Goal: Task Accomplishment & Management: Complete application form

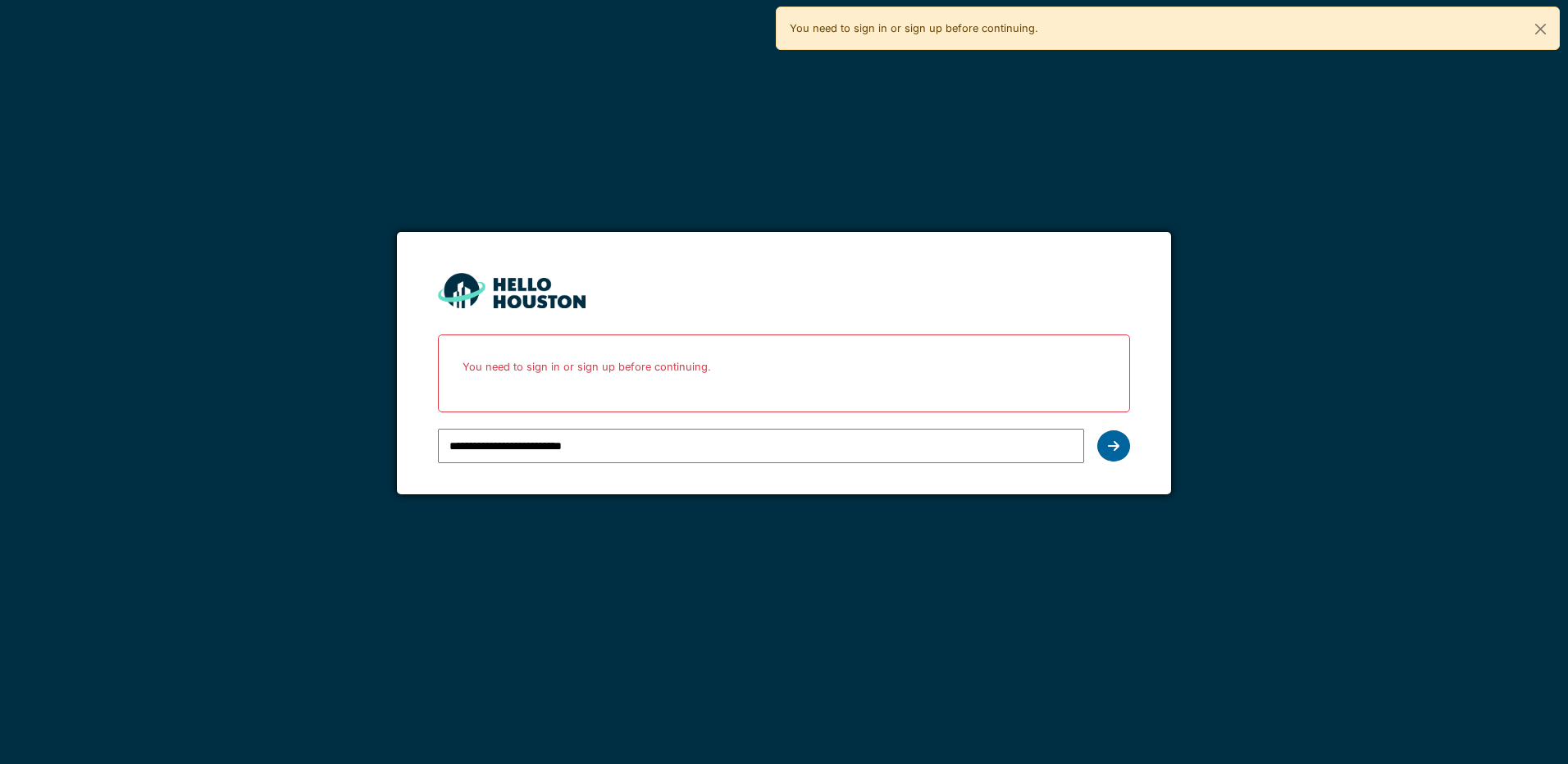
click at [1119, 445] on div at bounding box center [1113, 446] width 33 height 31
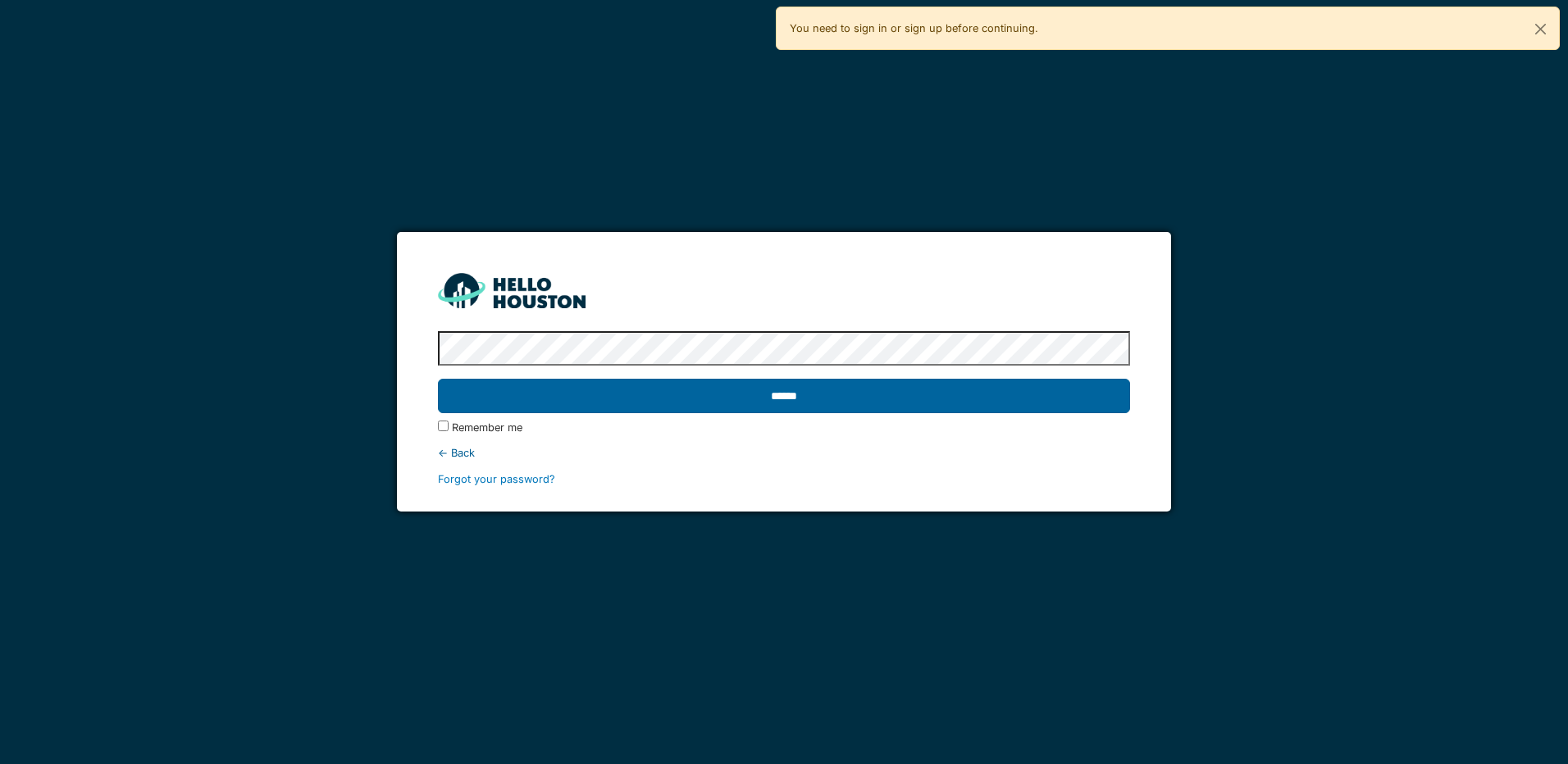
click at [756, 381] on input "******" at bounding box center [783, 396] width 691 height 35
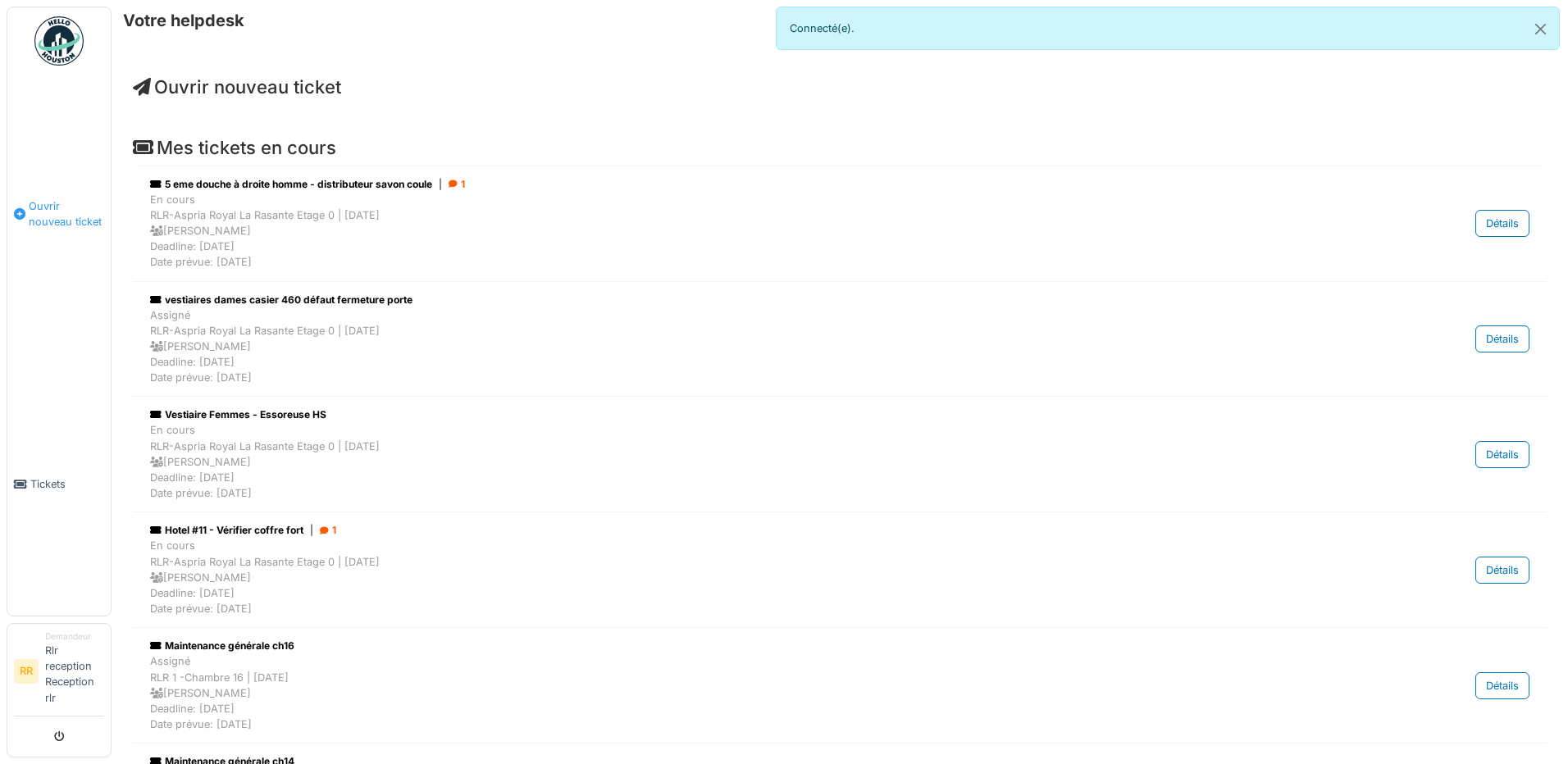
click at [62, 199] on span "Ouvrir nouveau ticket" at bounding box center [66, 214] width 75 height 31
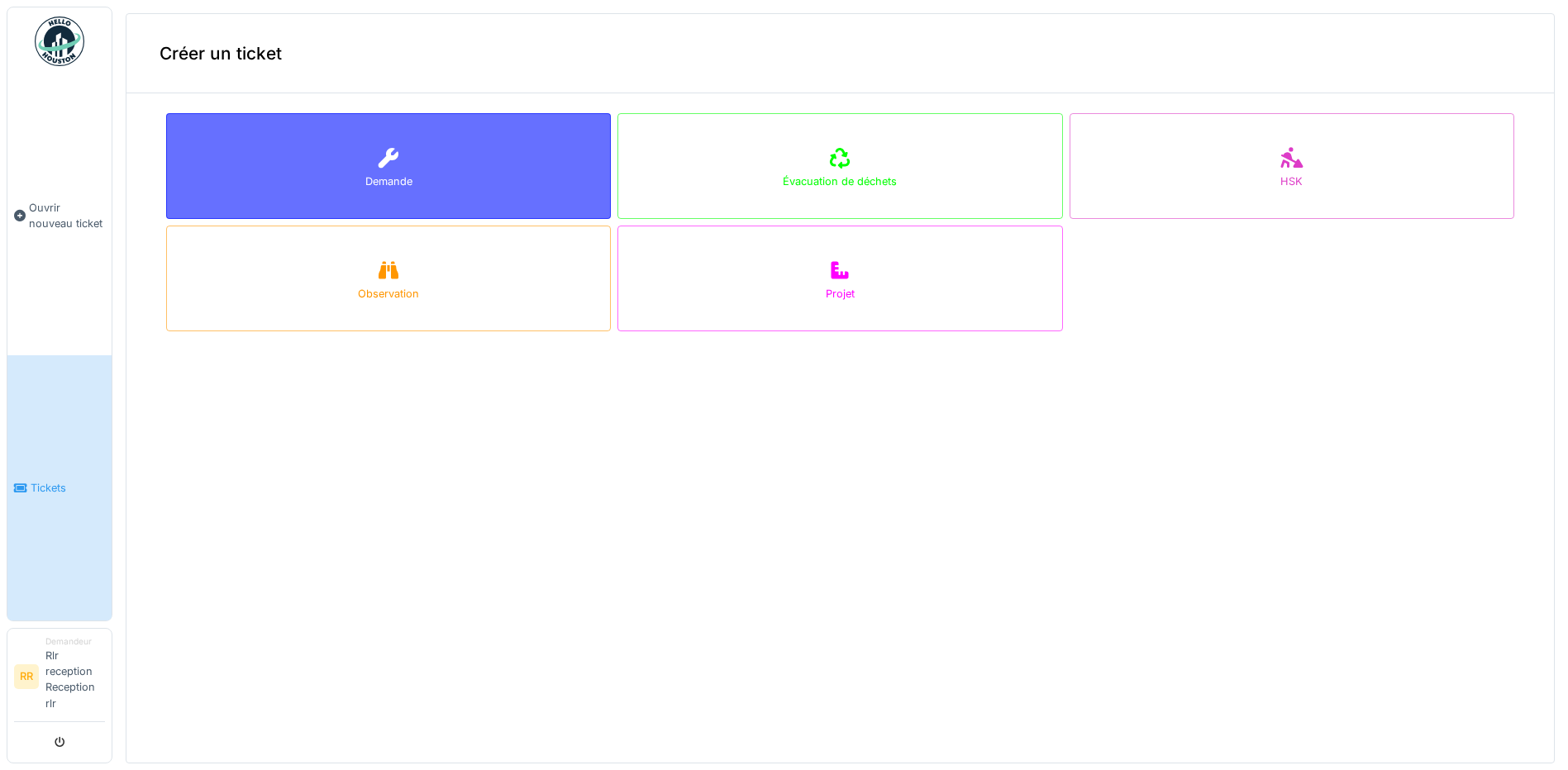
click at [365, 184] on div "Demande" at bounding box center [389, 182] width 47 height 16
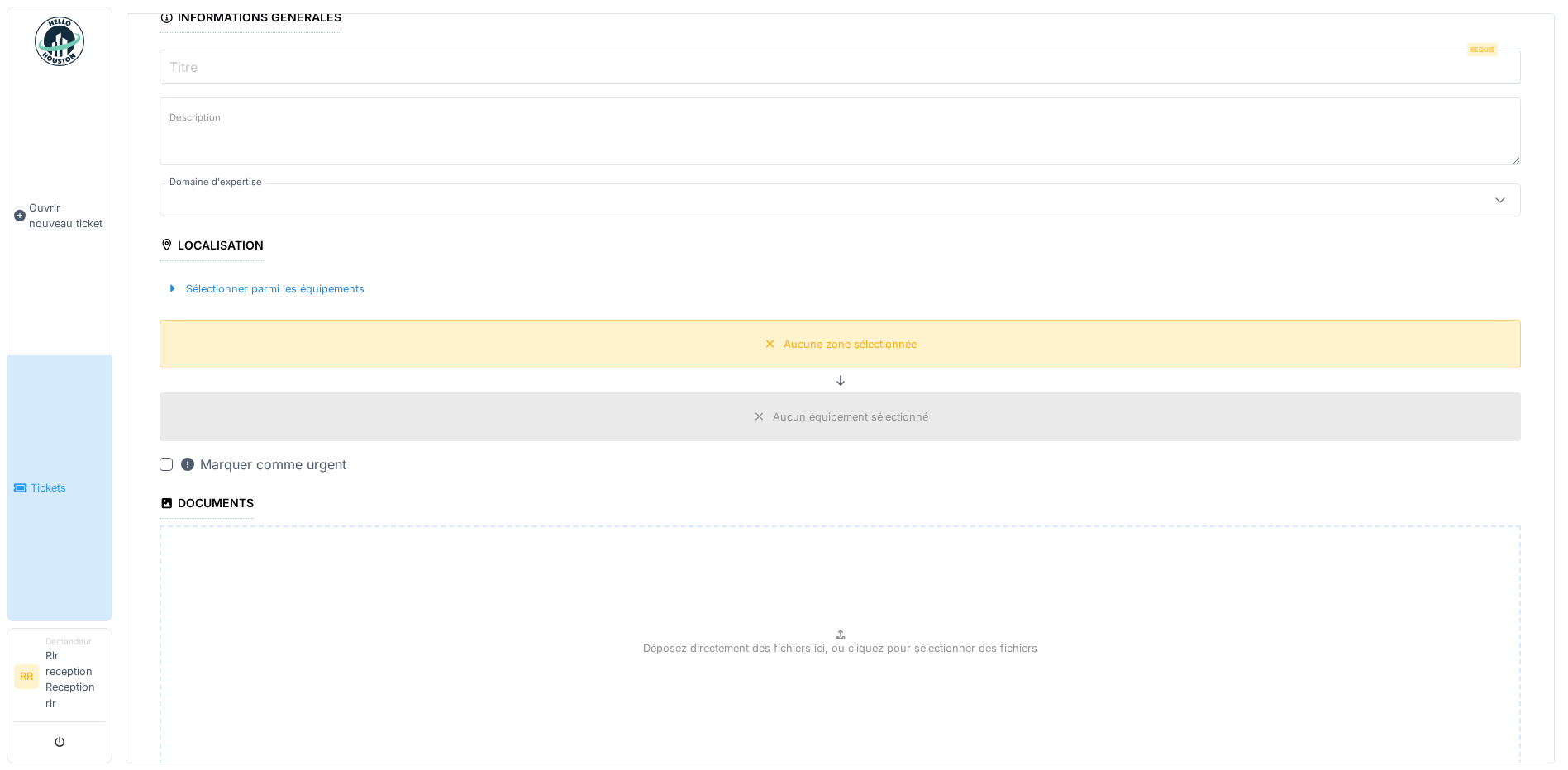
scroll to position [317, 0]
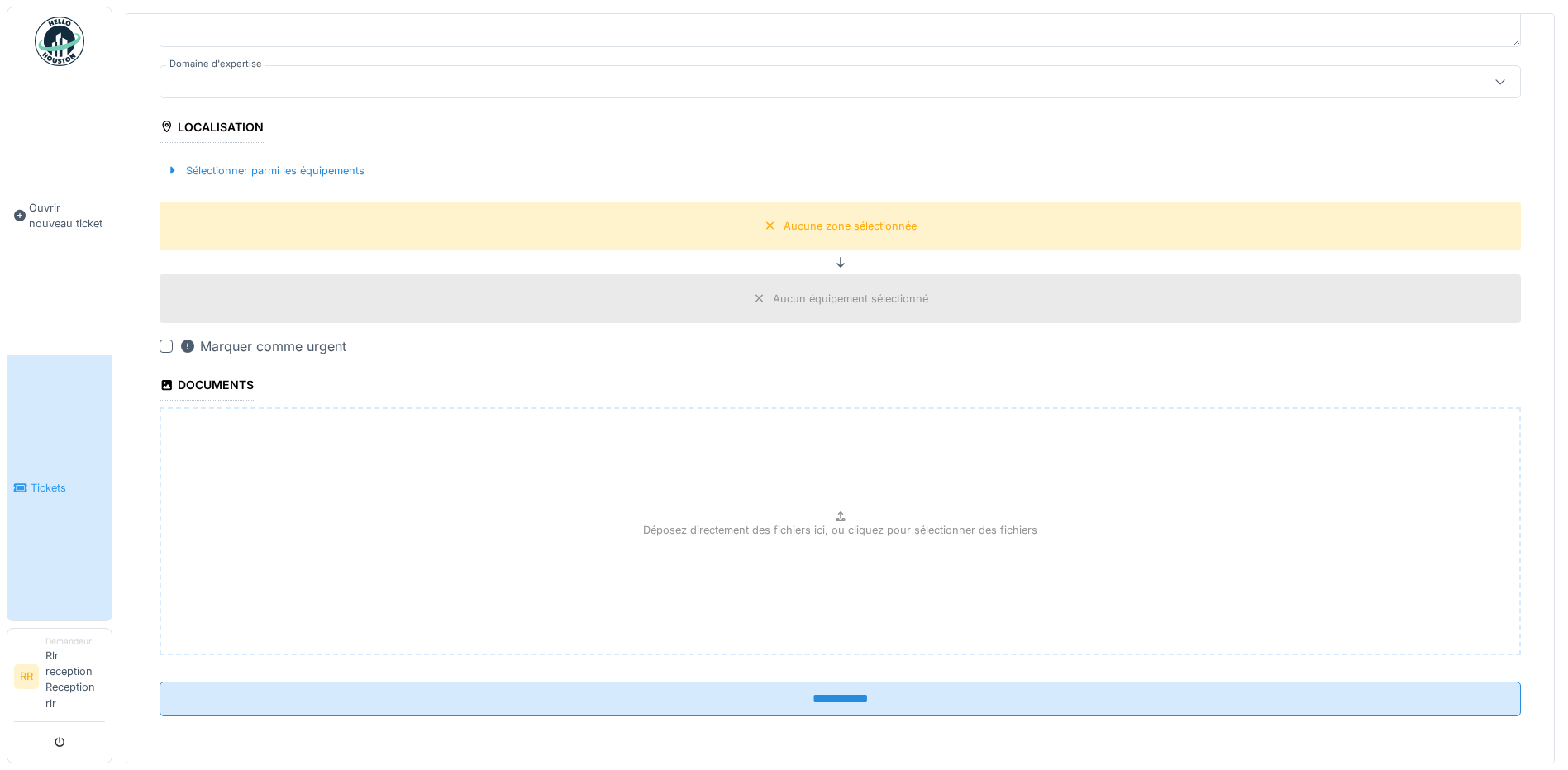
click at [166, 346] on div at bounding box center [166, 346] width 13 height 13
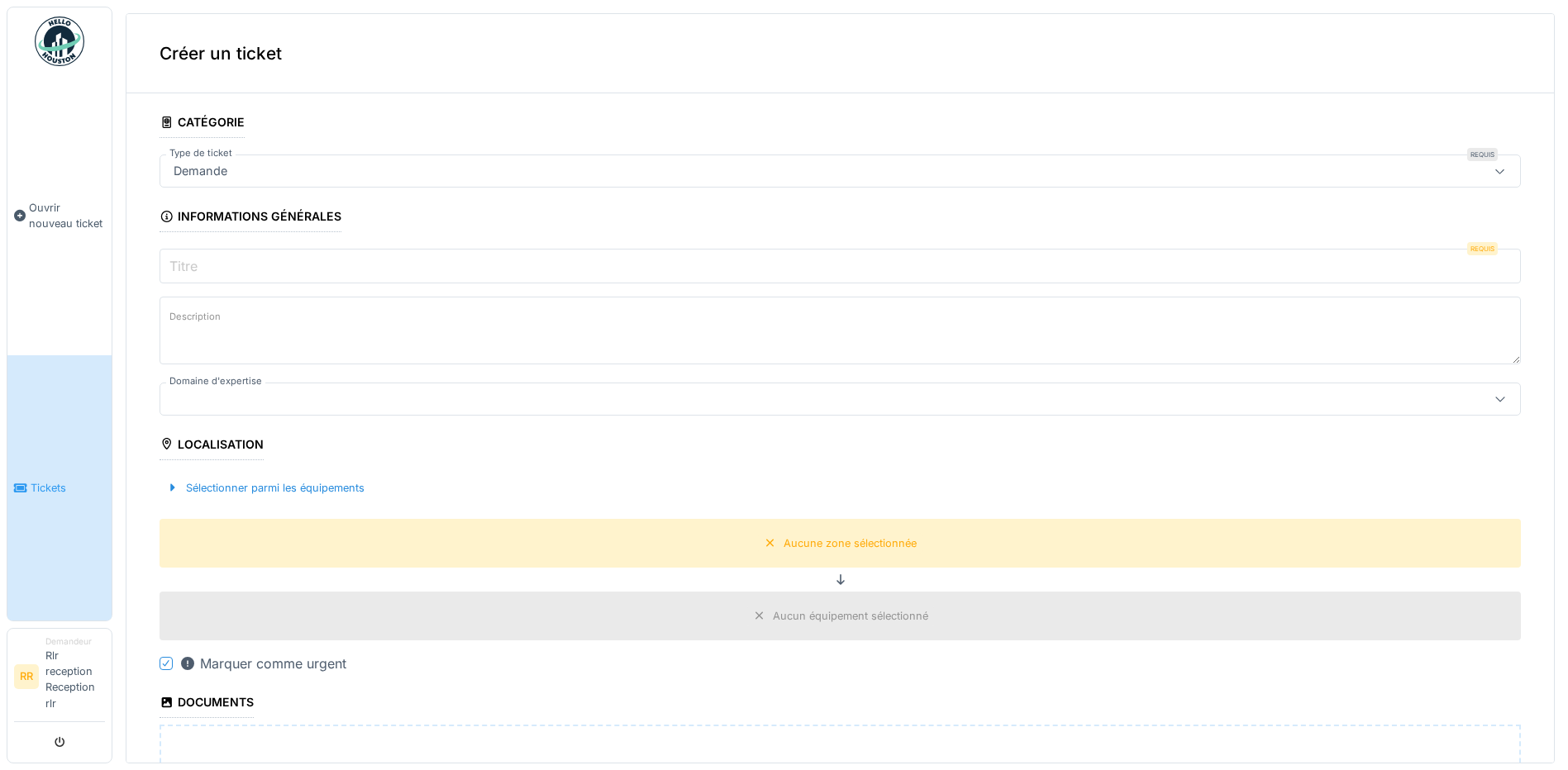
click at [185, 270] on label "Titre" at bounding box center [183, 265] width 35 height 20
click at [185, 270] on input "Titre" at bounding box center [840, 266] width 1362 height 35
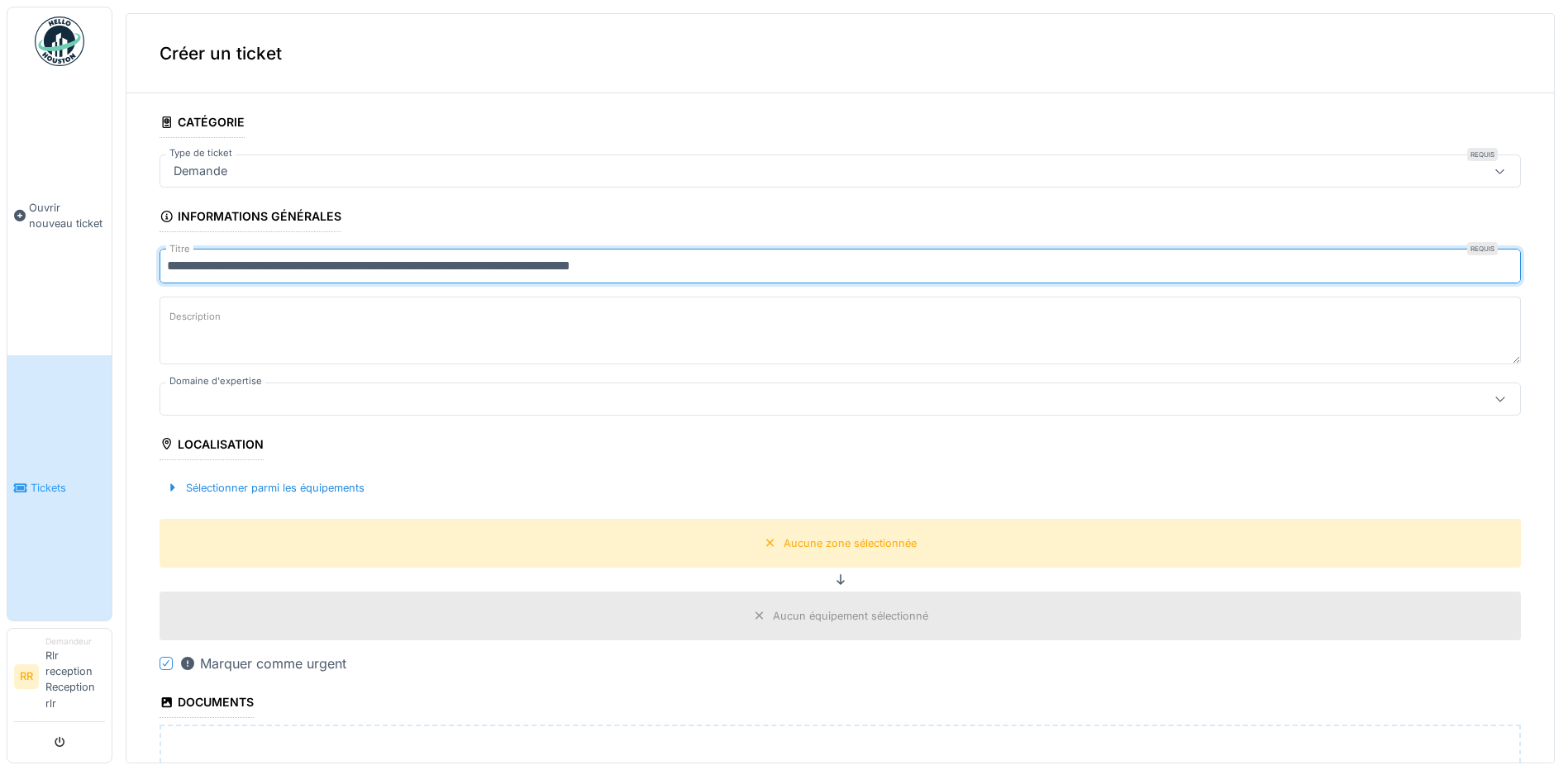
click at [316, 361] on textarea "Description" at bounding box center [840, 331] width 1362 height 68
drag, startPoint x: 715, startPoint y: 265, endPoint x: 59, endPoint y: 274, distance: 656.1
click at [59, 274] on body "**********" at bounding box center [784, 385] width 1568 height 770
click at [242, 270] on input "**********" at bounding box center [840, 266] width 1362 height 35
click at [266, 260] on input "**********" at bounding box center [840, 266] width 1362 height 35
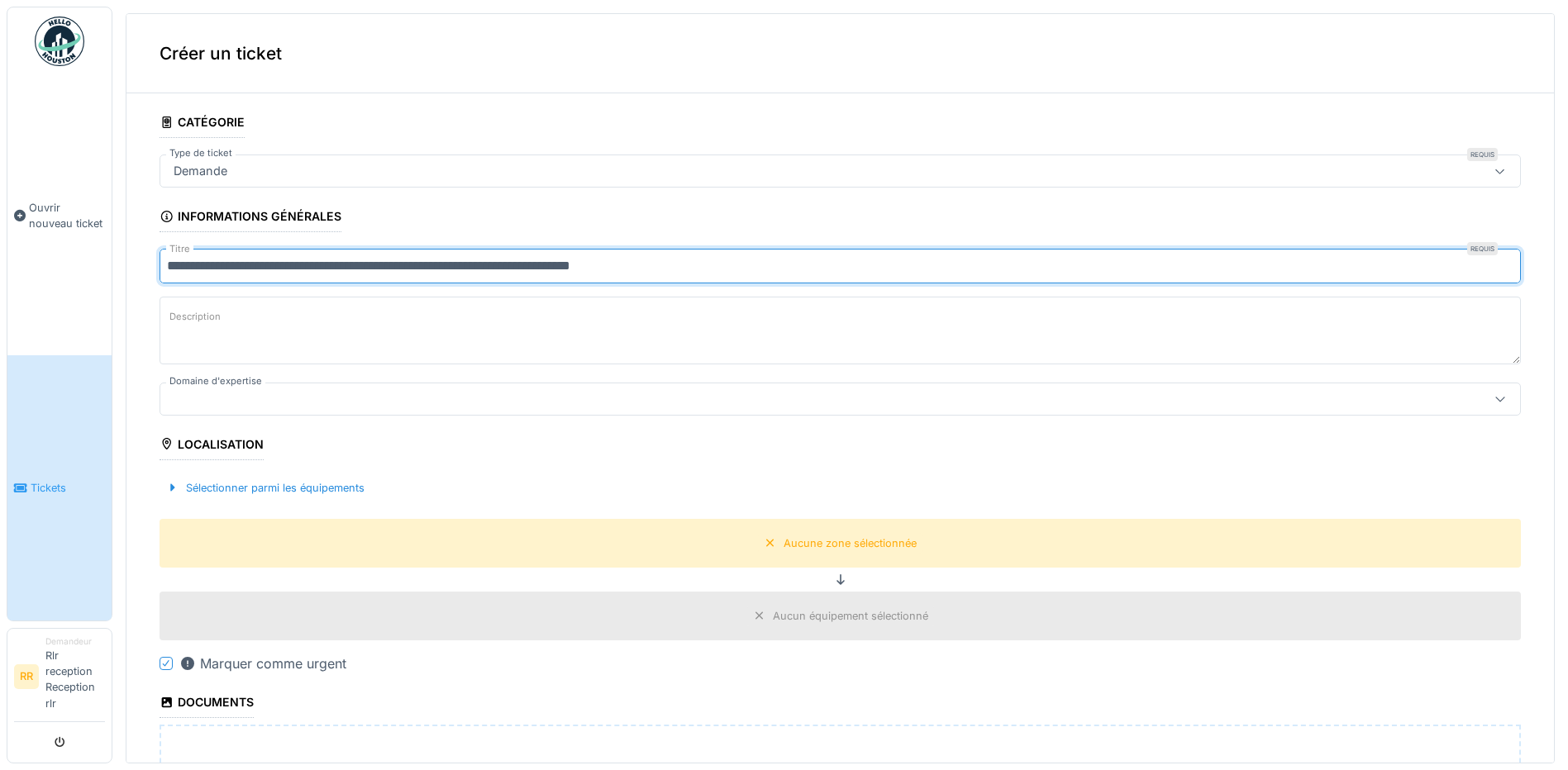
click at [266, 260] on input "**********" at bounding box center [840, 266] width 1362 height 35
drag, startPoint x: 602, startPoint y: 265, endPoint x: 142, endPoint y: 266, distance: 460.0
click at [142, 266] on div "**********" at bounding box center [840, 593] width 1427 height 973
click at [340, 282] on input "**********" at bounding box center [840, 266] width 1362 height 35
click at [320, 265] on input "**********" at bounding box center [840, 266] width 1362 height 35
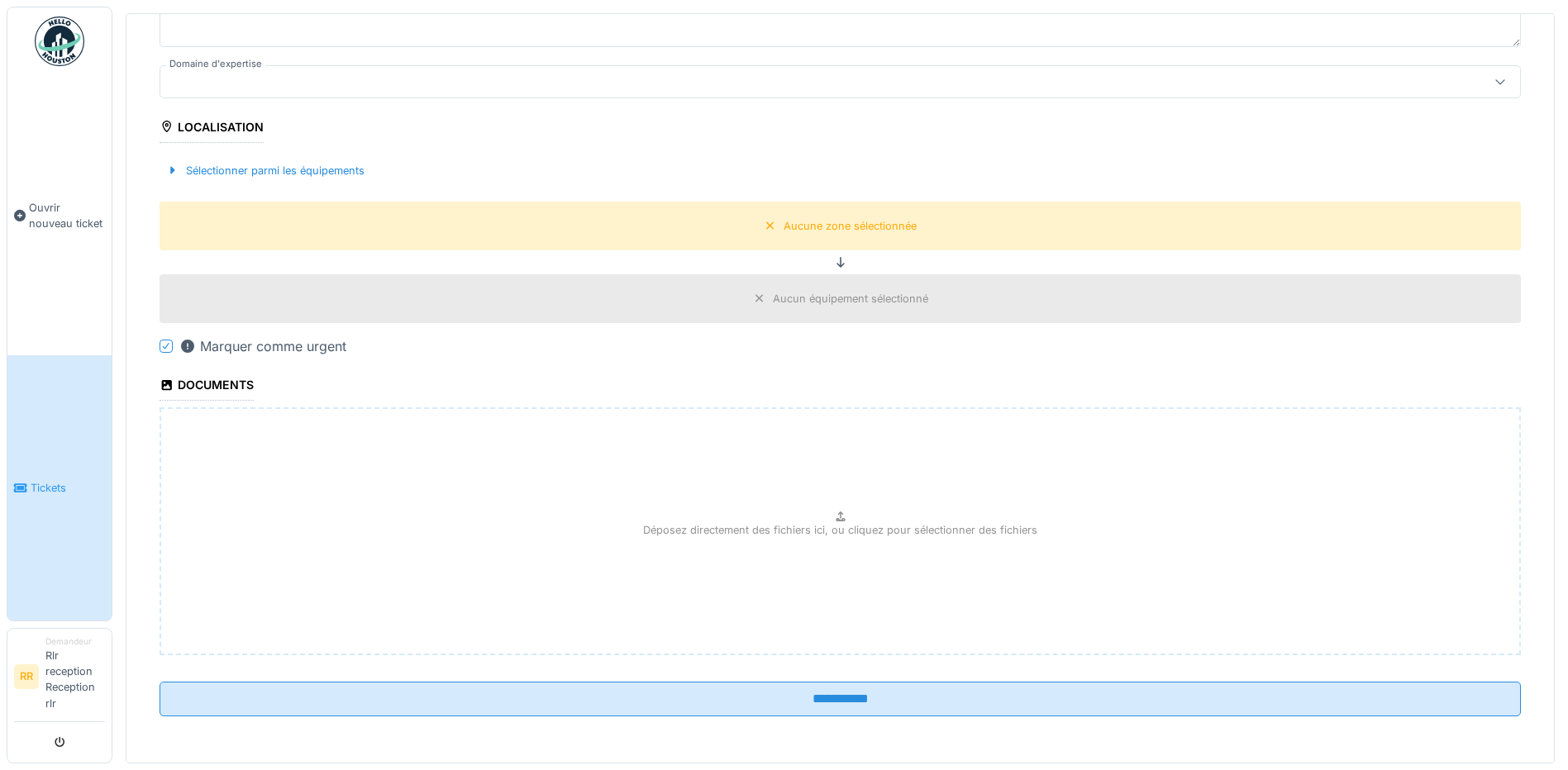
scroll to position [6, 0]
type input "**********"
click at [270, 151] on div "Sélectionner parmi les équipements" at bounding box center [840, 171] width 1362 height 49
drag, startPoint x: 265, startPoint y: 160, endPoint x: 242, endPoint y: 177, distance: 28.6
click at [265, 161] on div "Sélectionner parmi les équipements" at bounding box center [266, 171] width 211 height 23
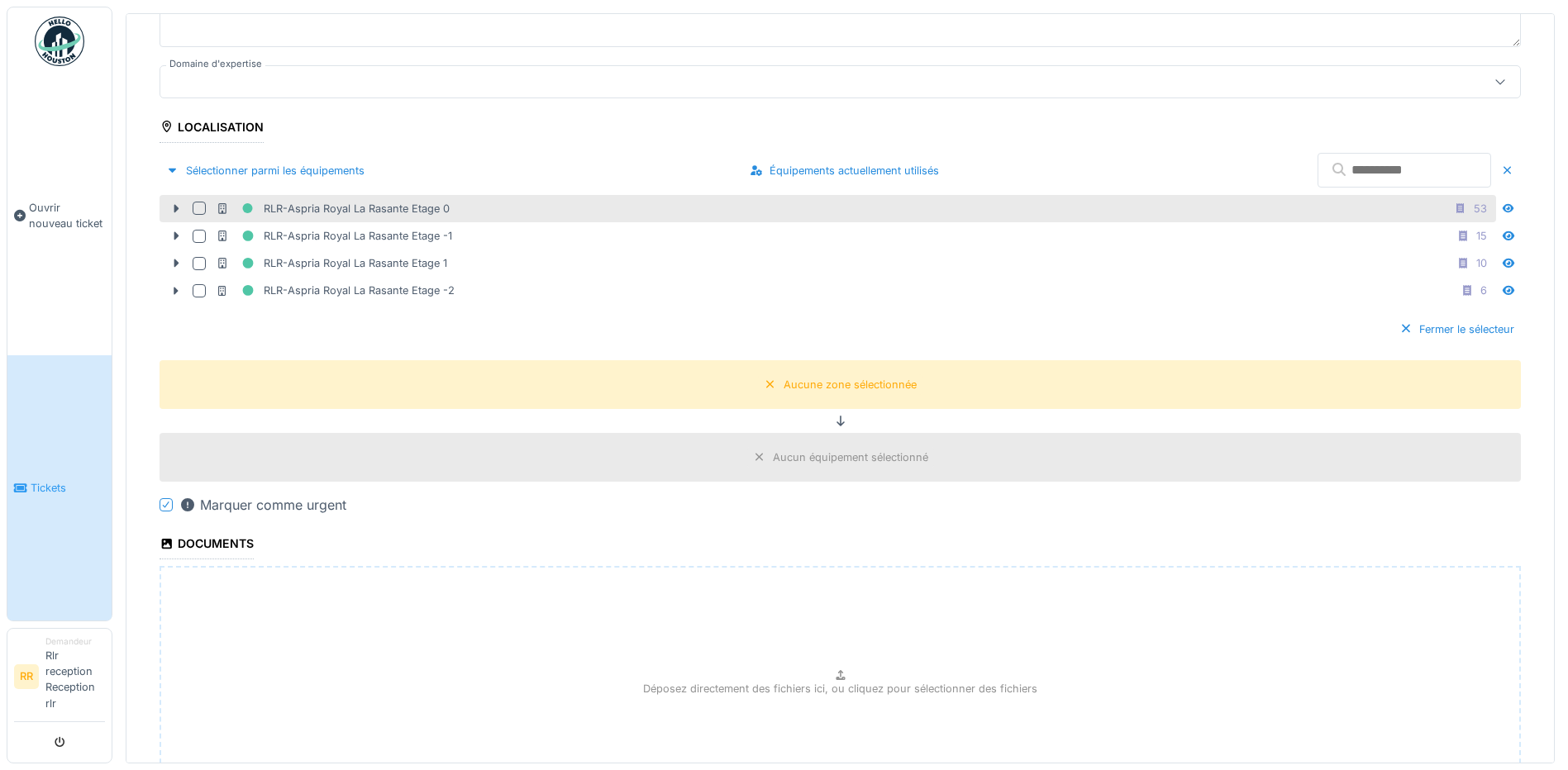
click at [196, 203] on div at bounding box center [199, 208] width 13 height 13
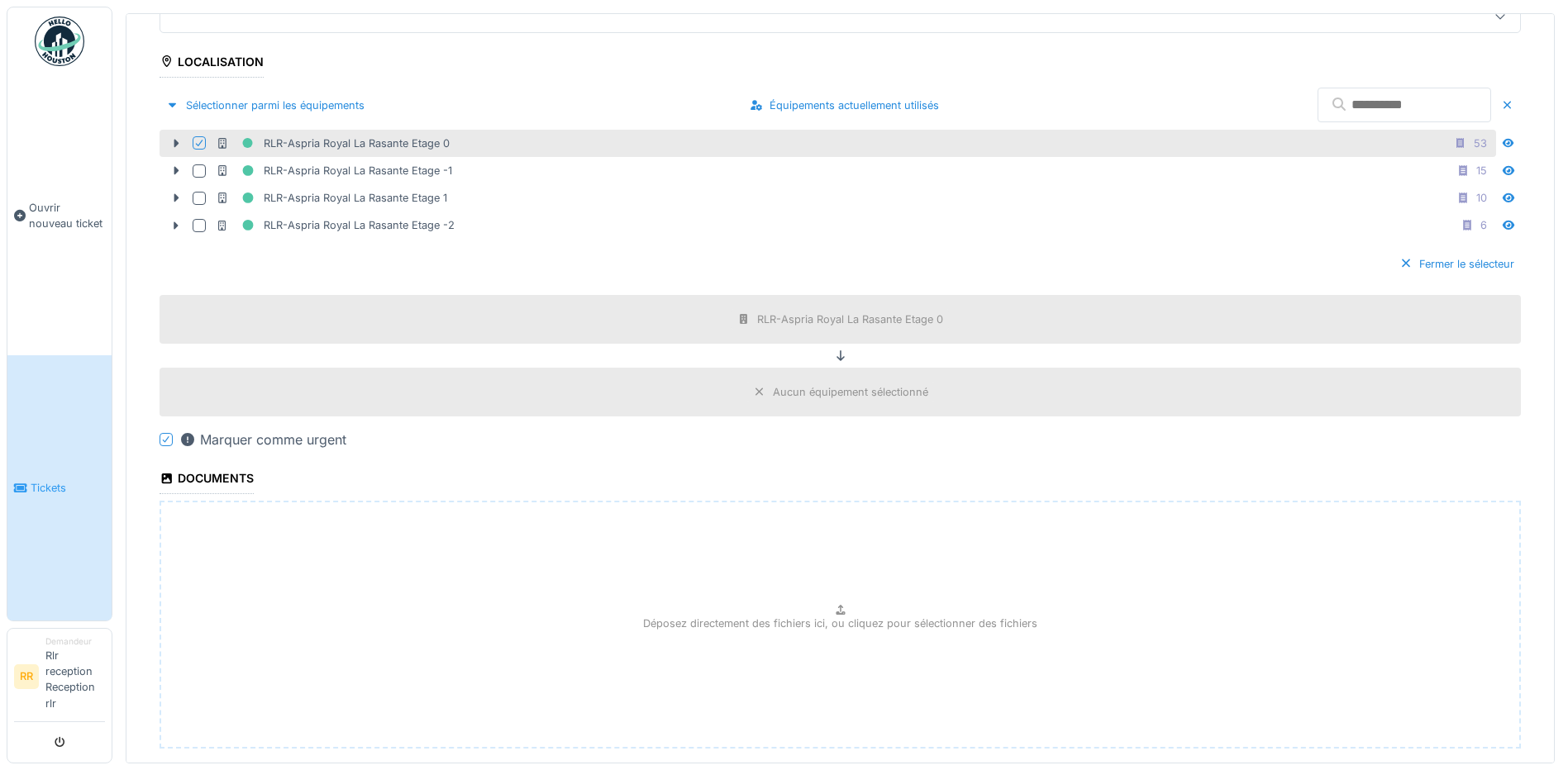
scroll to position [476, 0]
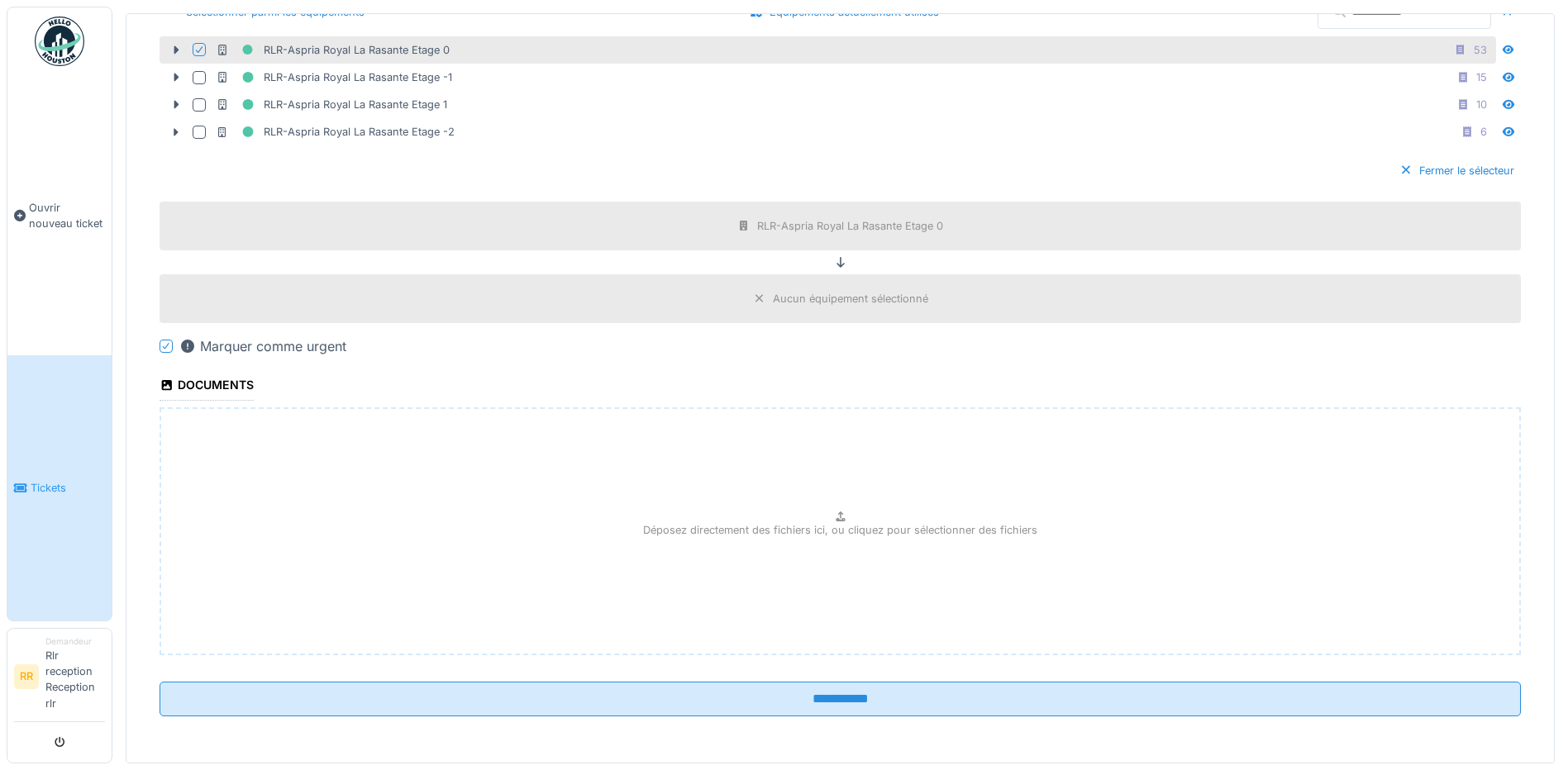
click at [467, 719] on fieldset "**********" at bounding box center [840, 180] width 1362 height 1099
click at [462, 716] on fieldset "**********" at bounding box center [840, 180] width 1362 height 1099
click at [459, 671] on fieldset "**********" at bounding box center [840, 180] width 1362 height 1099
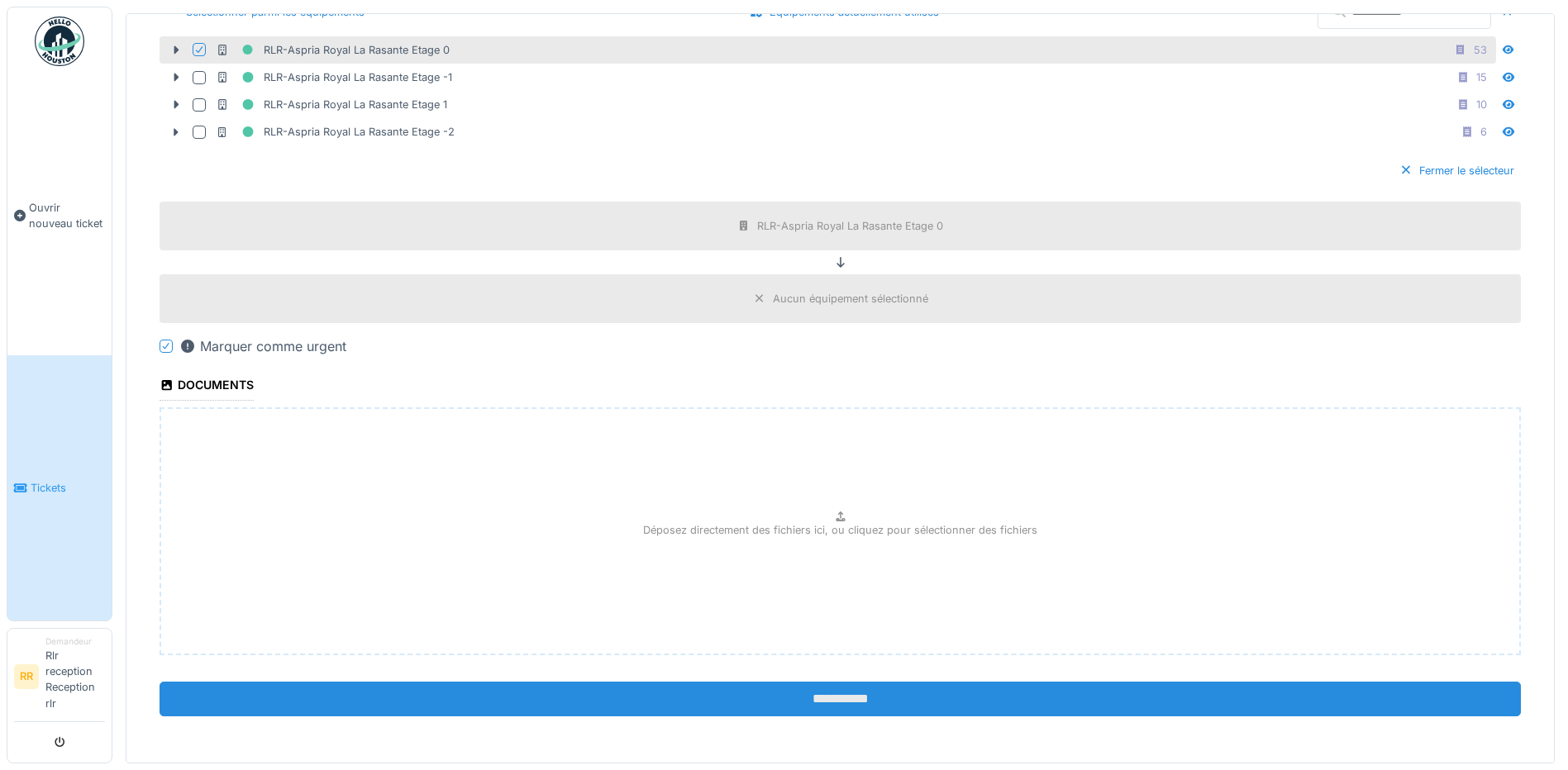
click at [448, 692] on input "**********" at bounding box center [840, 699] width 1362 height 35
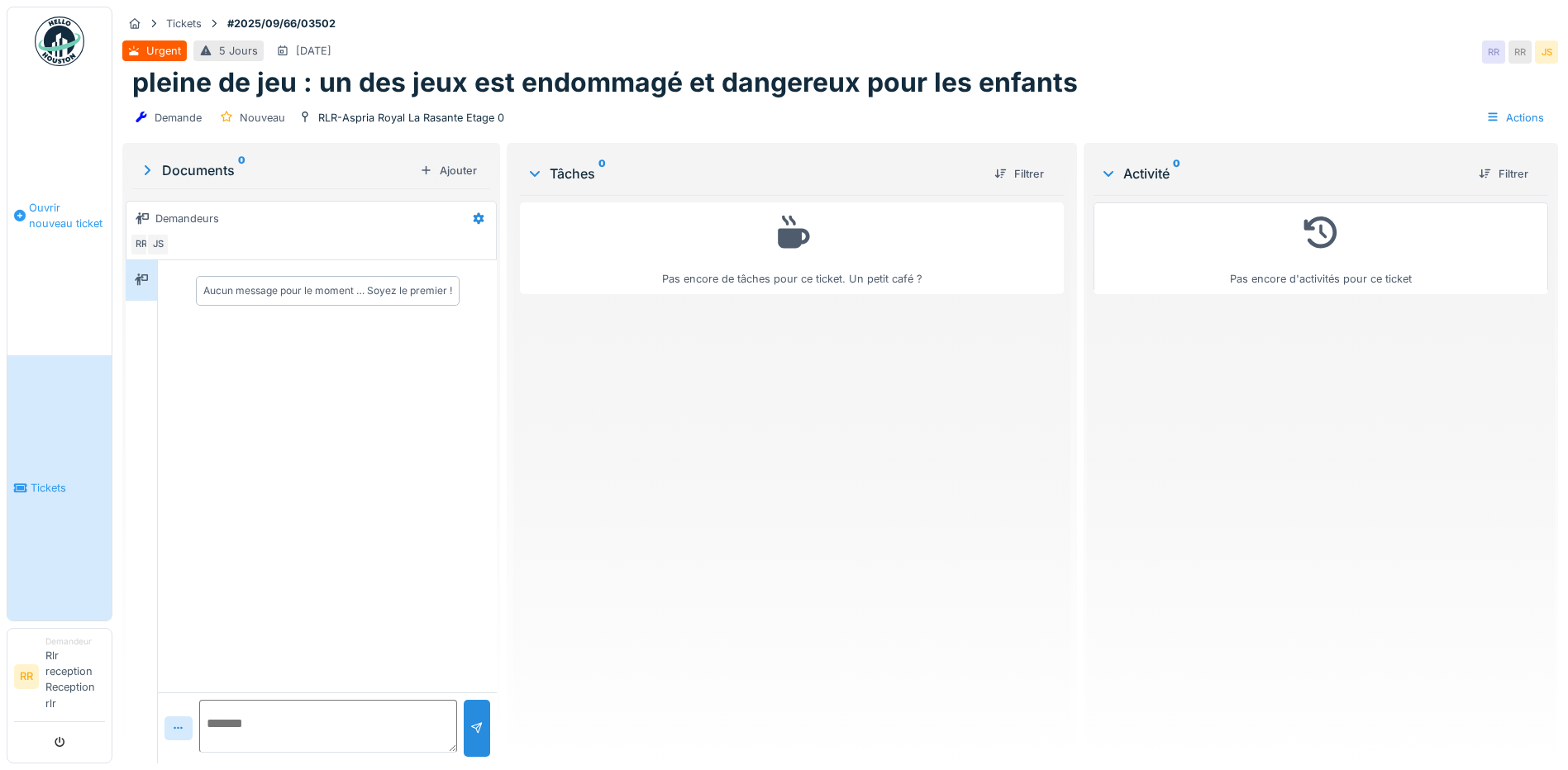
click at [45, 198] on link "Ouvrir nouveau ticket" at bounding box center [59, 215] width 104 height 280
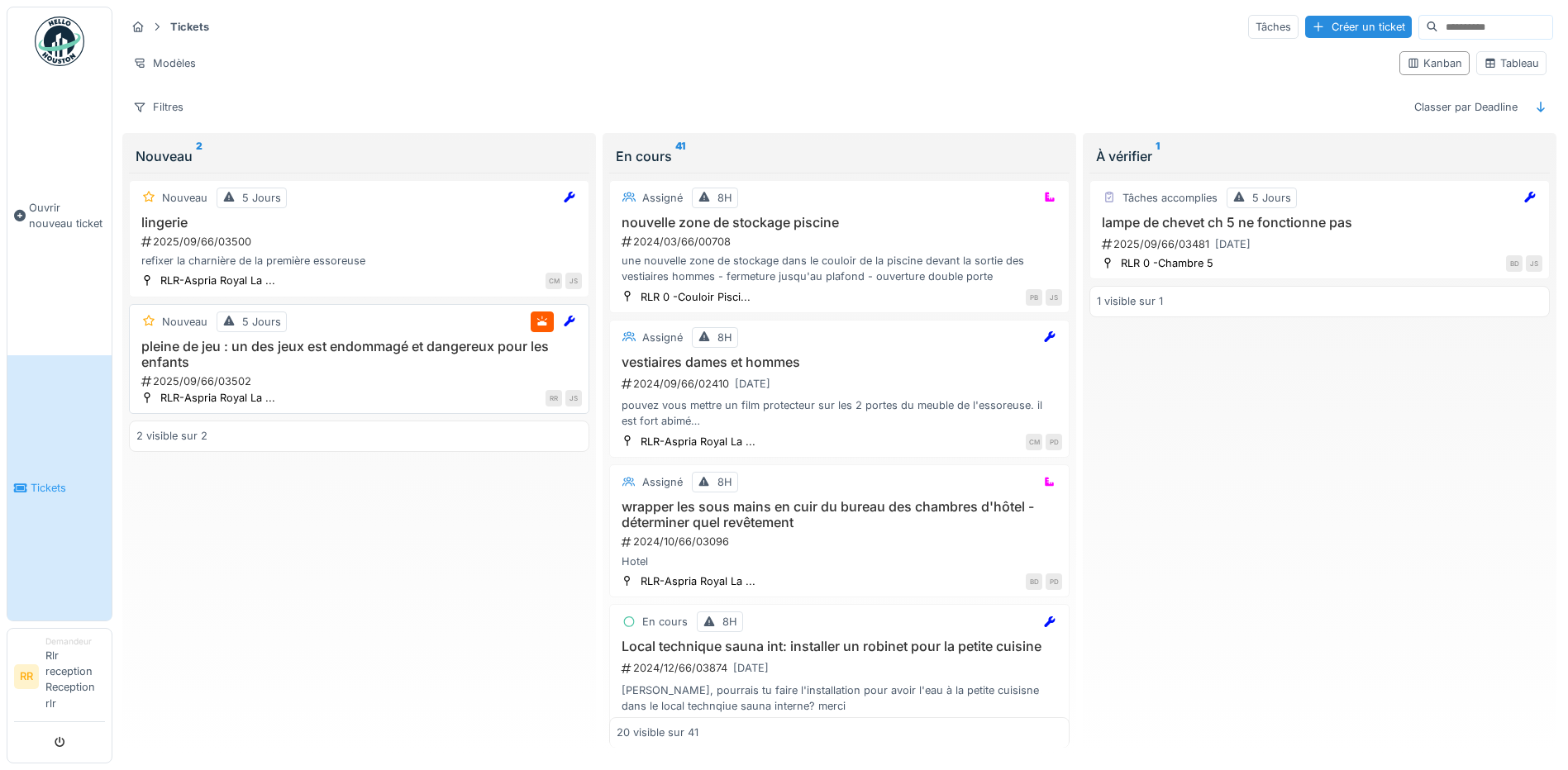
click at [448, 360] on h3 "pleine de jeu : un des jeux est endommagé et dangereux pour les enfants" at bounding box center [359, 354] width 446 height 31
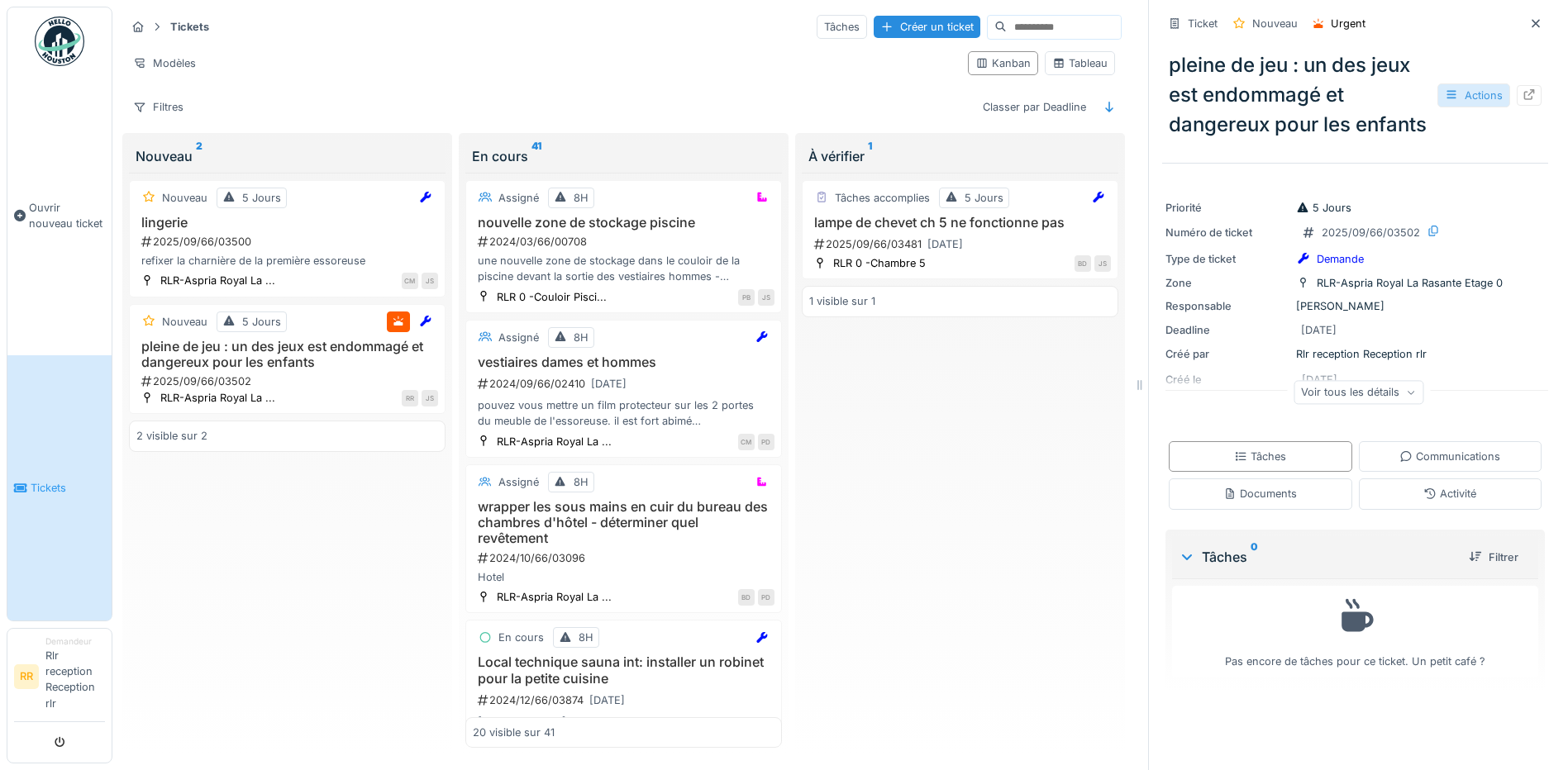
click at [1448, 107] on div "Actions" at bounding box center [1474, 95] width 73 height 24
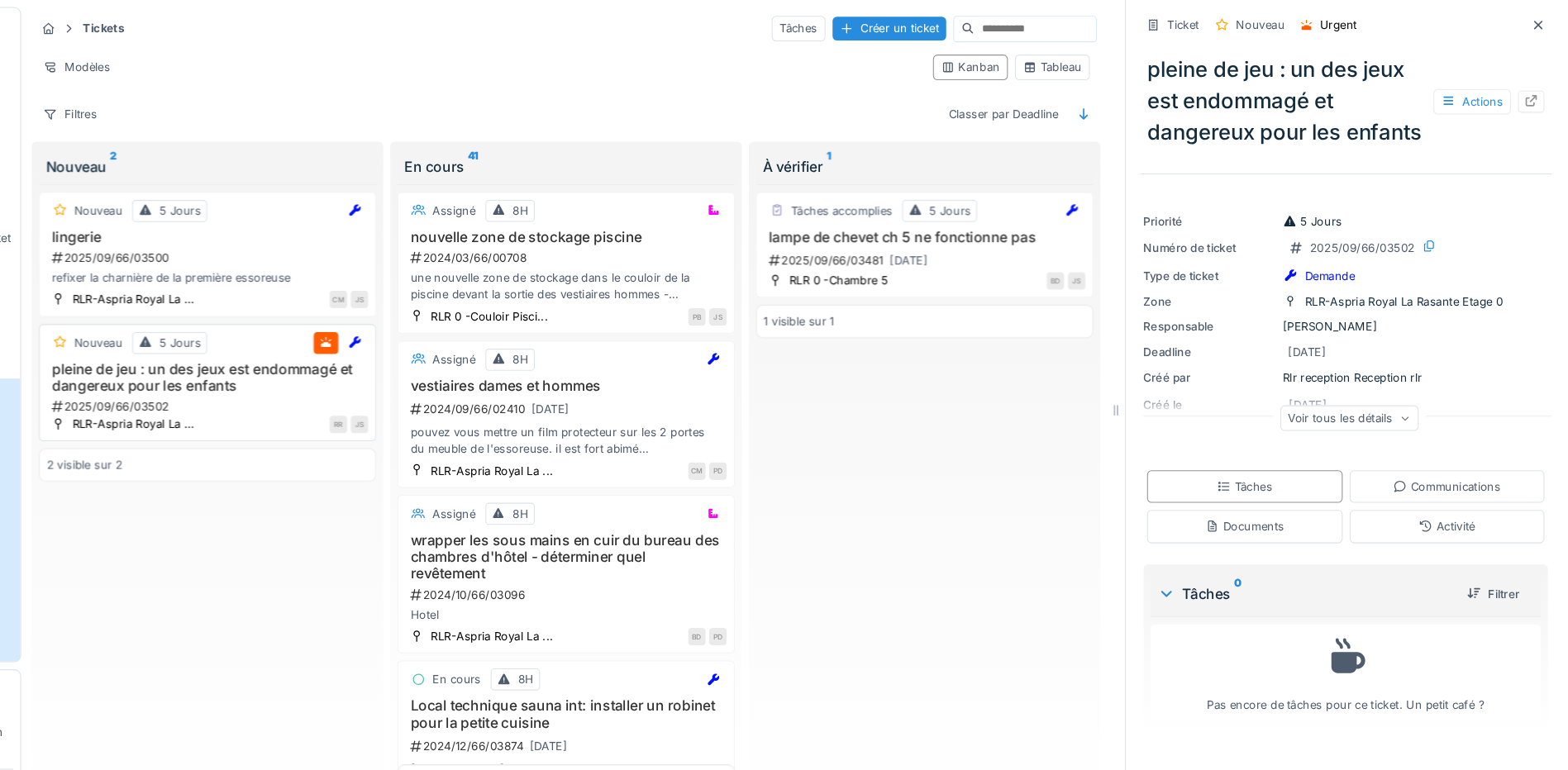
click at [326, 355] on h3 "pleine de jeu : un des jeux est endommagé et dangereux pour les enfants" at bounding box center [287, 354] width 301 height 31
click at [268, 390] on div "RLR-Aspria Royal La ..." at bounding box center [218, 398] width 115 height 16
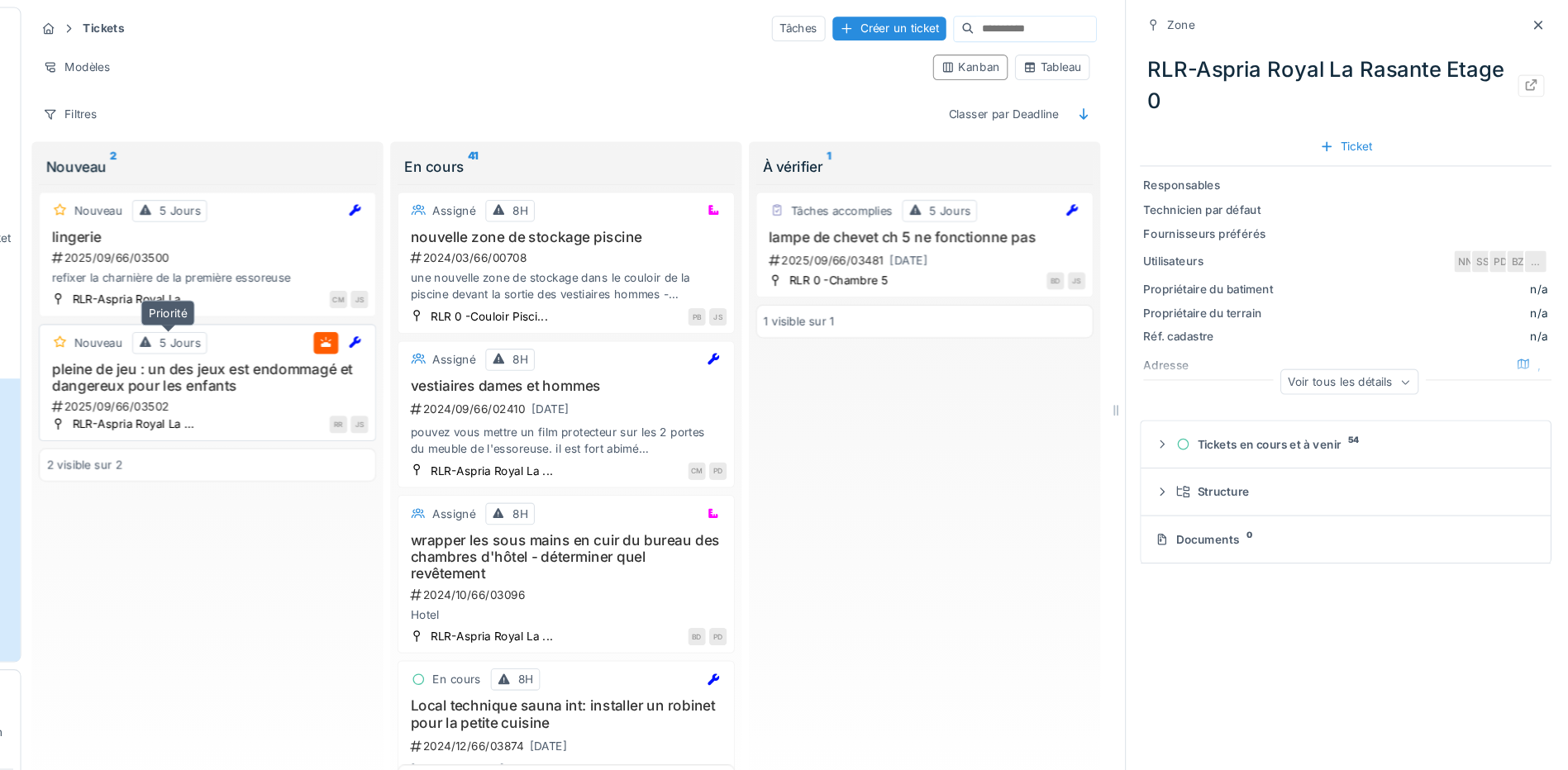
click at [244, 316] on div "5 Jours" at bounding box center [261, 322] width 38 height 16
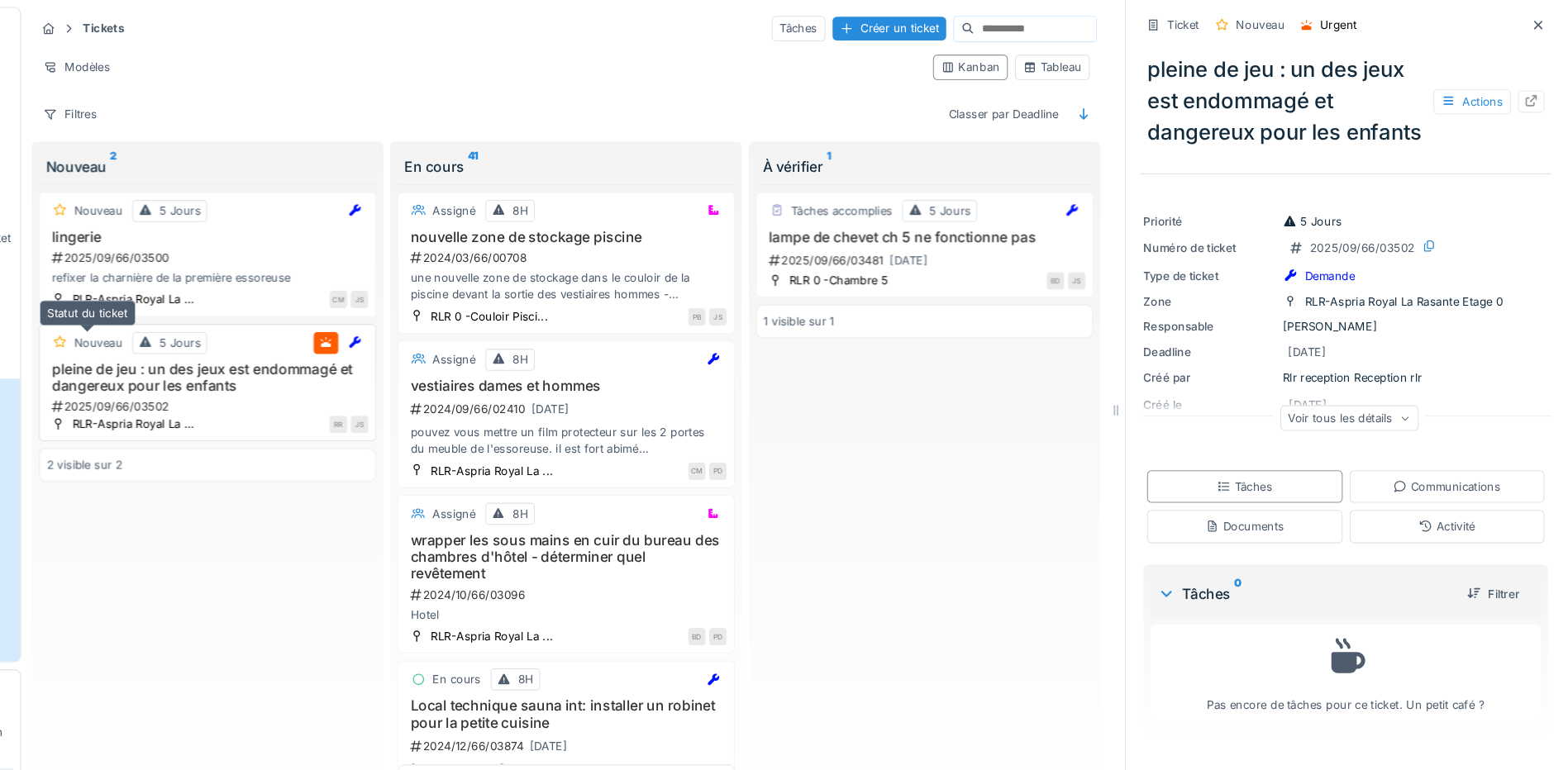
click at [169, 318] on div "Nouveau" at bounding box center [184, 322] width 45 height 16
click at [1323, 404] on div "Voir tous les détails" at bounding box center [1358, 391] width 130 height 24
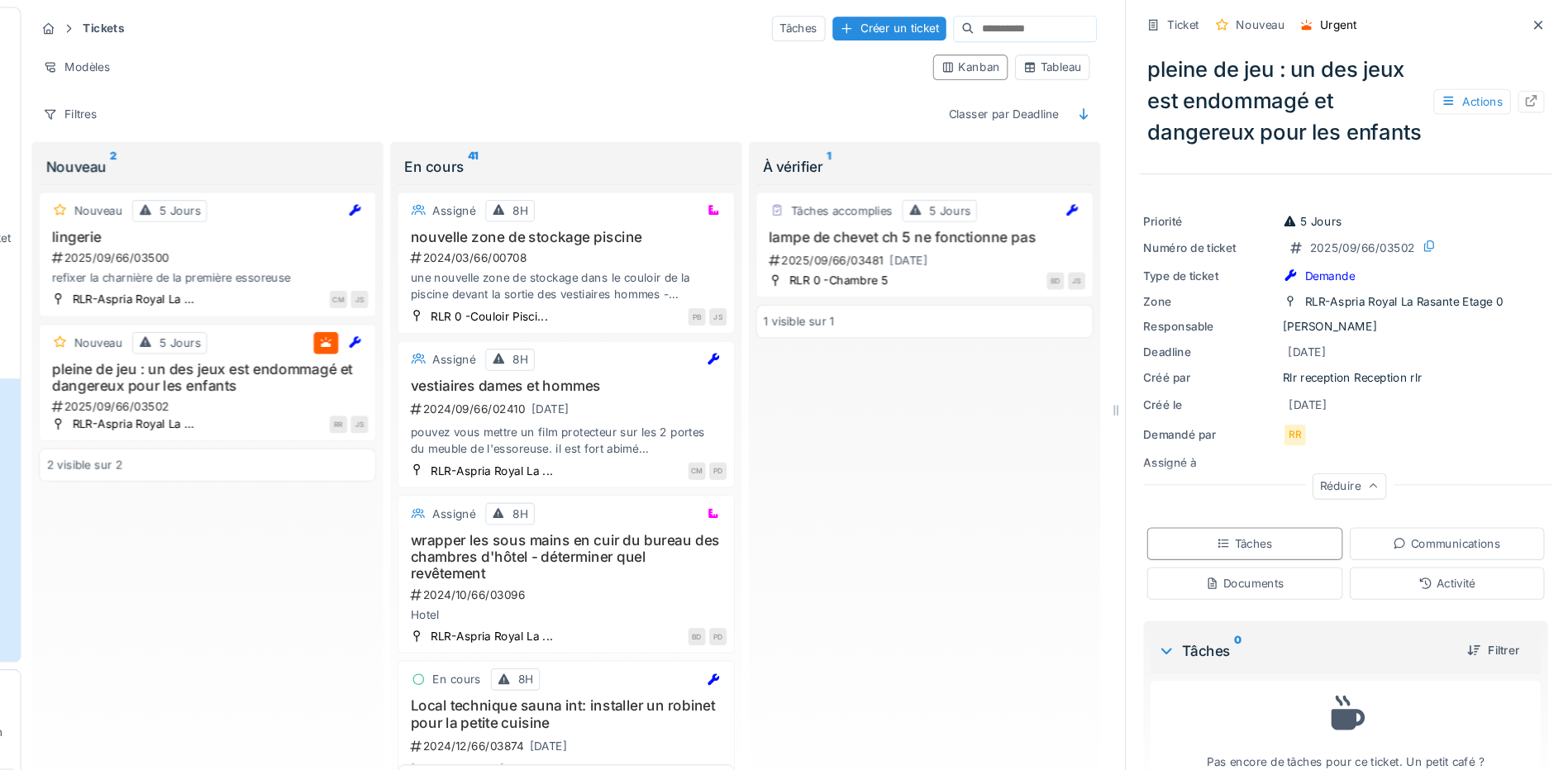
scroll to position [17, 0]
click at [1301, 526] on div "Tâches" at bounding box center [1261, 510] width 183 height 31
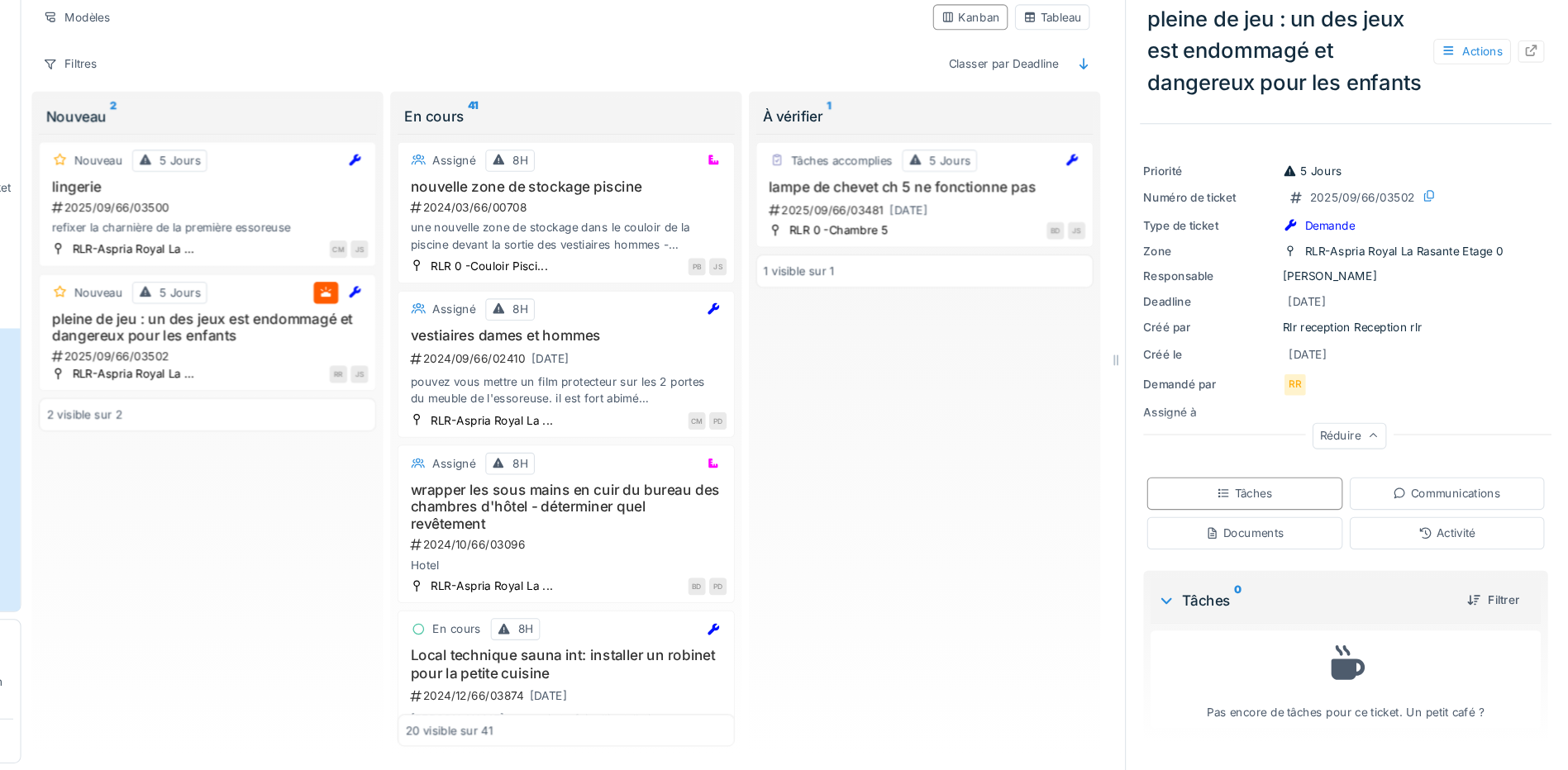
click at [1180, 603] on icon at bounding box center [1186, 610] width 13 height 17
click at [1179, 617] on icon at bounding box center [1187, 610] width 17 height 13
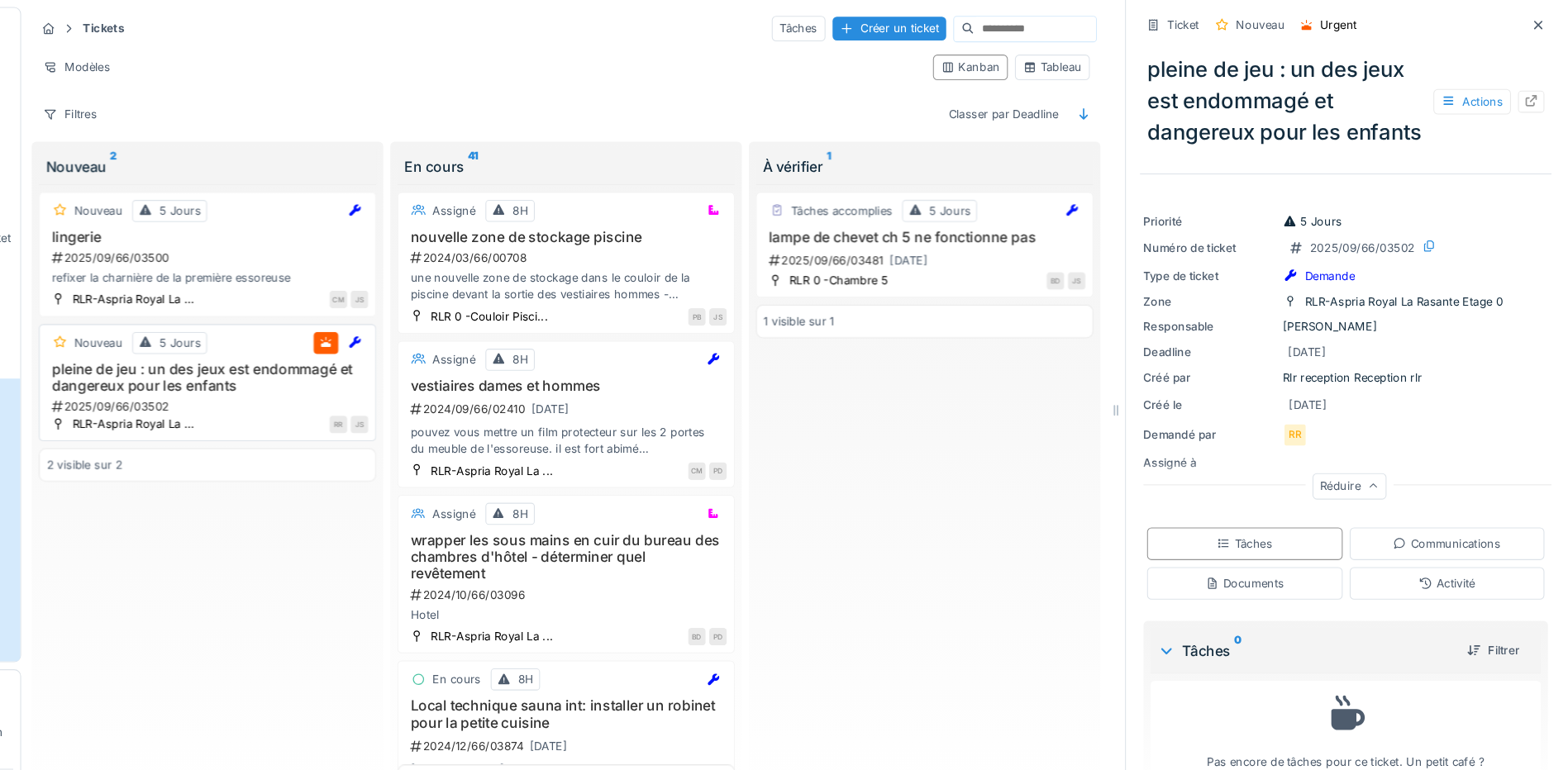
click at [273, 347] on h3 "pleine de jeu : un des jeux est endommagé et dangereux pour les enfants" at bounding box center [287, 354] width 301 height 31
click at [204, 345] on h3 "pleine de jeu : un des jeux est endommagé et dangereux pour les enfants" at bounding box center [287, 354] width 301 height 31
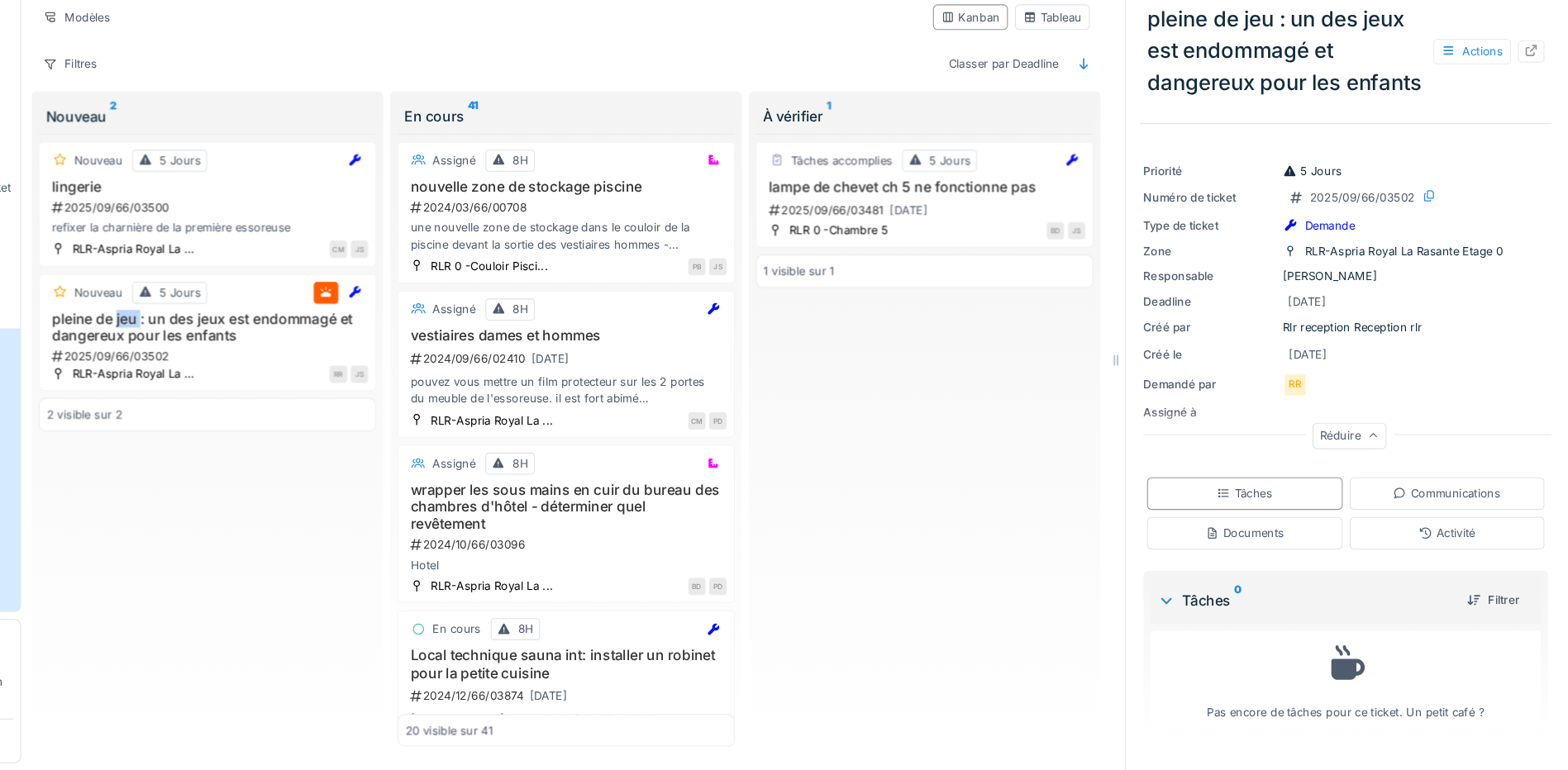
click at [1180, 615] on icon at bounding box center [1186, 610] width 13 height 17
click at [1174, 631] on div "Tâches 0 Filtrer" at bounding box center [1355, 610] width 366 height 42
click at [1185, 615] on icon at bounding box center [1187, 610] width 6 height 10
click at [1473, 95] on div "Actions" at bounding box center [1474, 95] width 73 height 24
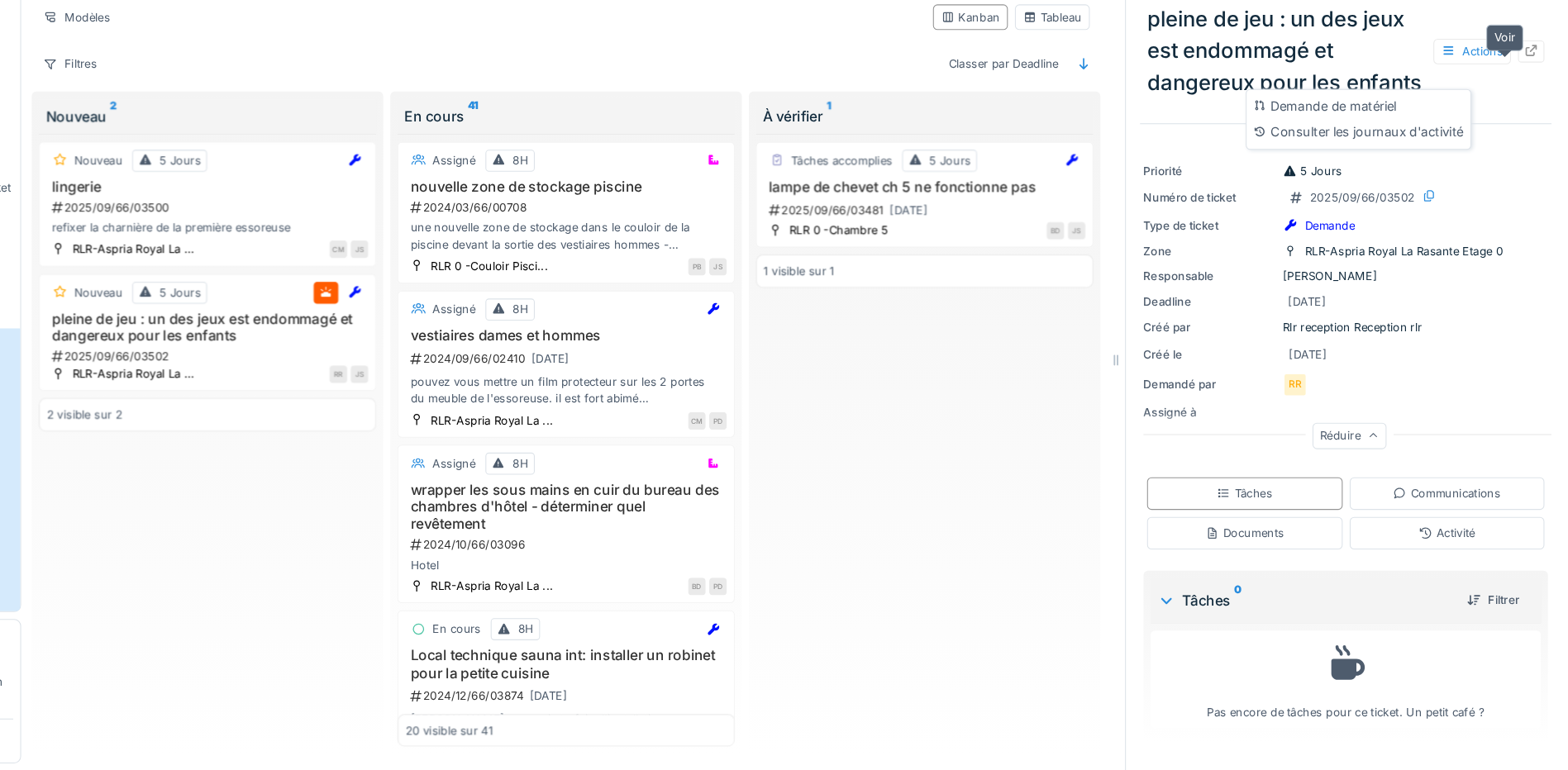
click at [1524, 98] on icon at bounding box center [1530, 94] width 10 height 10
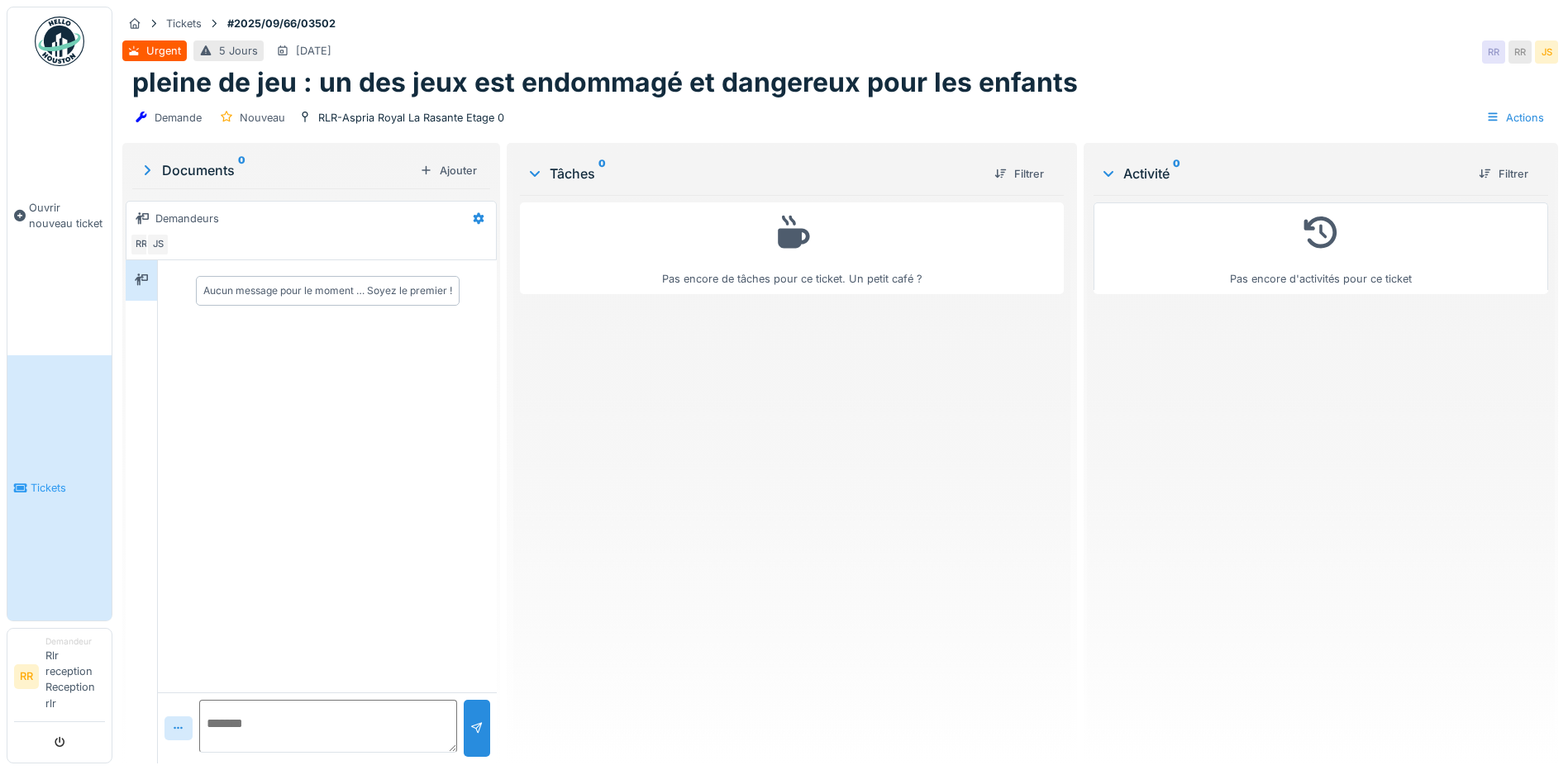
click at [148, 161] on div at bounding box center [147, 170] width 17 height 20
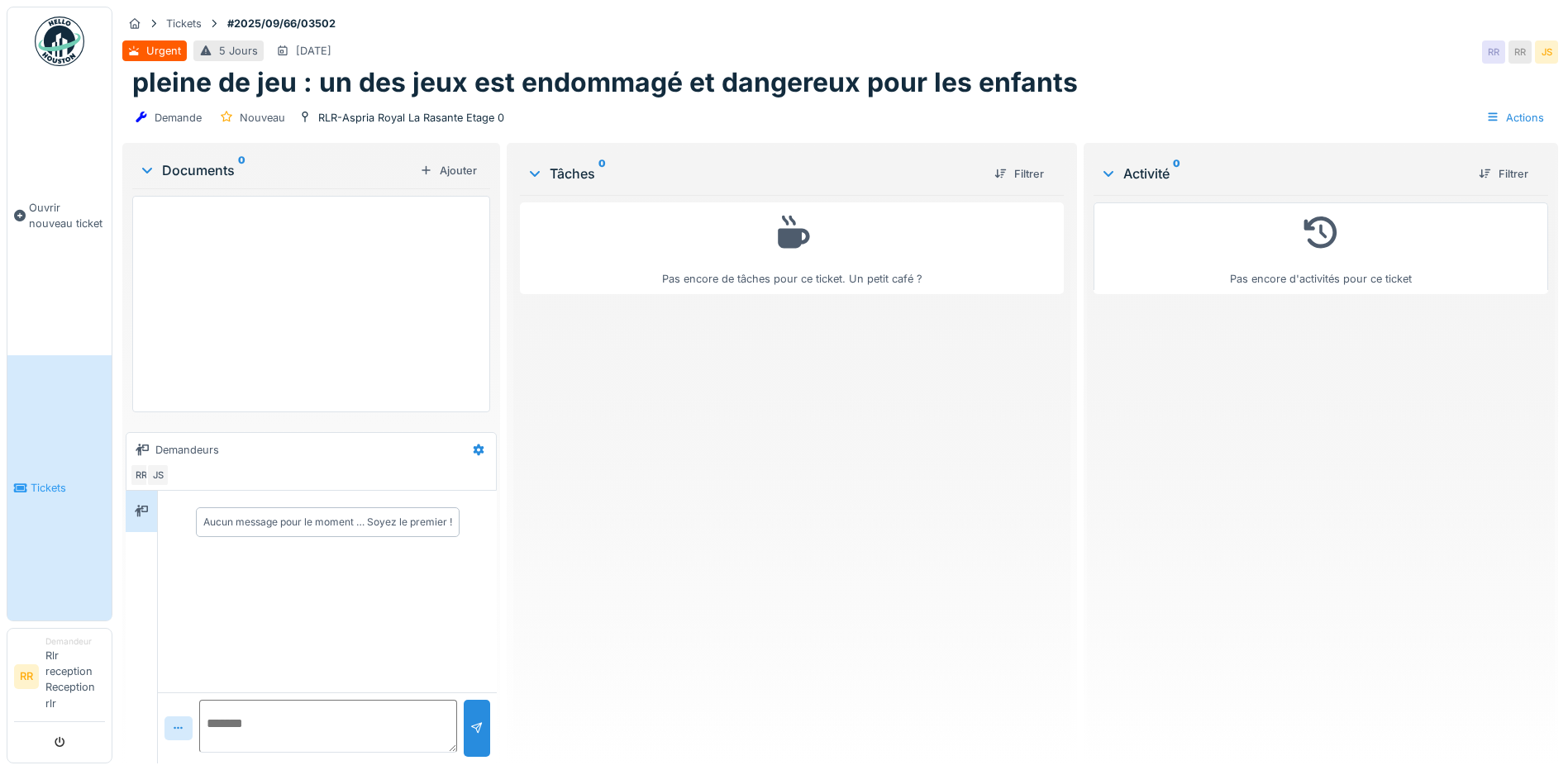
click at [265, 564] on div "Aucun message pour le moment … Soyez le premier !" at bounding box center [328, 591] width 339 height 201
click at [228, 744] on textarea at bounding box center [328, 726] width 258 height 53
click at [243, 586] on div "Aucun message pour le moment … Soyez le premier !" at bounding box center [328, 591] width 339 height 201
click at [211, 259] on div at bounding box center [311, 304] width 358 height 217
click at [19, 492] on icon at bounding box center [20, 488] width 13 height 11
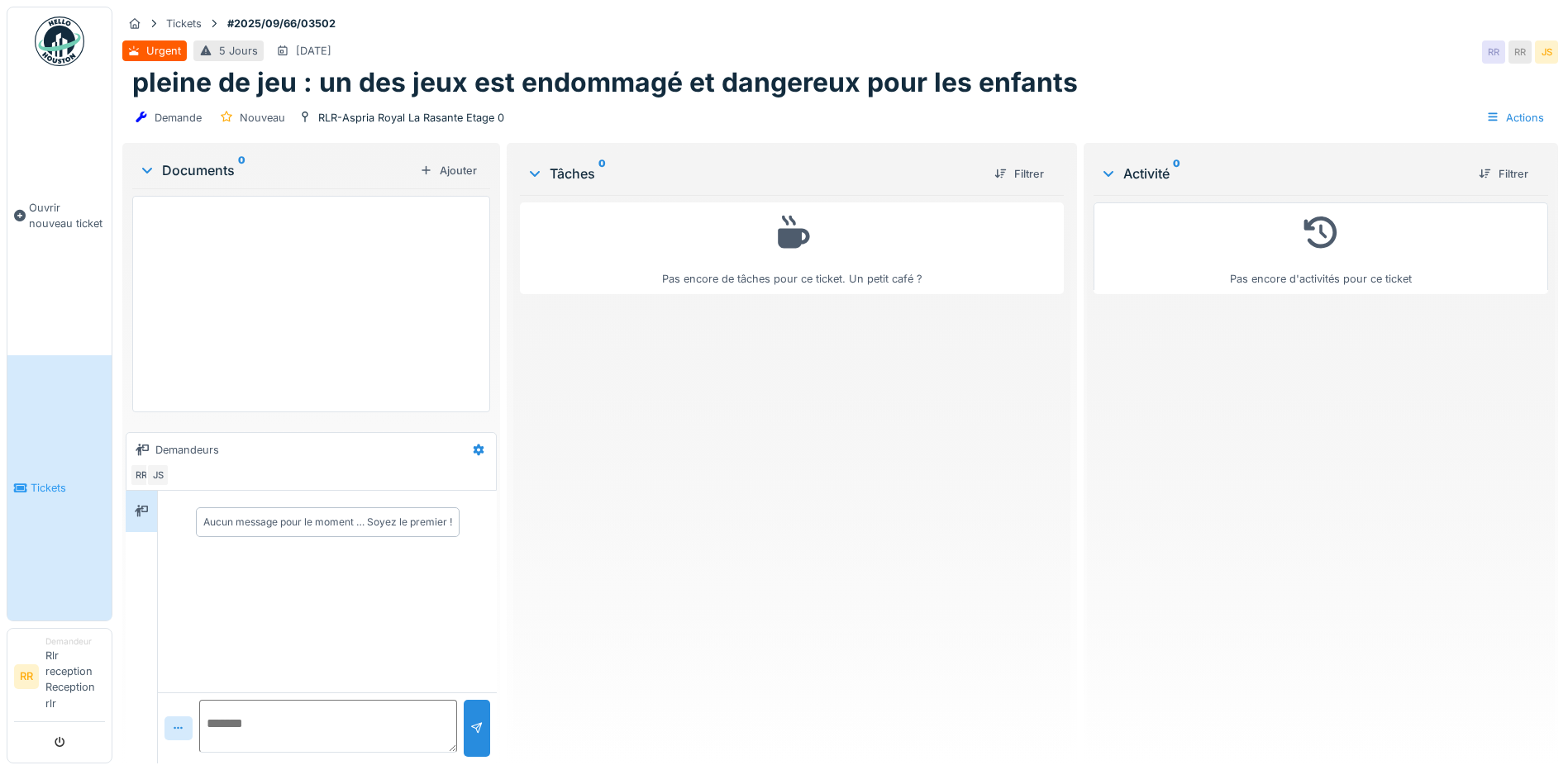
click at [48, 454] on link "Tickets" at bounding box center [59, 487] width 104 height 265
click at [52, 451] on link "Tickets" at bounding box center [59, 487] width 104 height 265
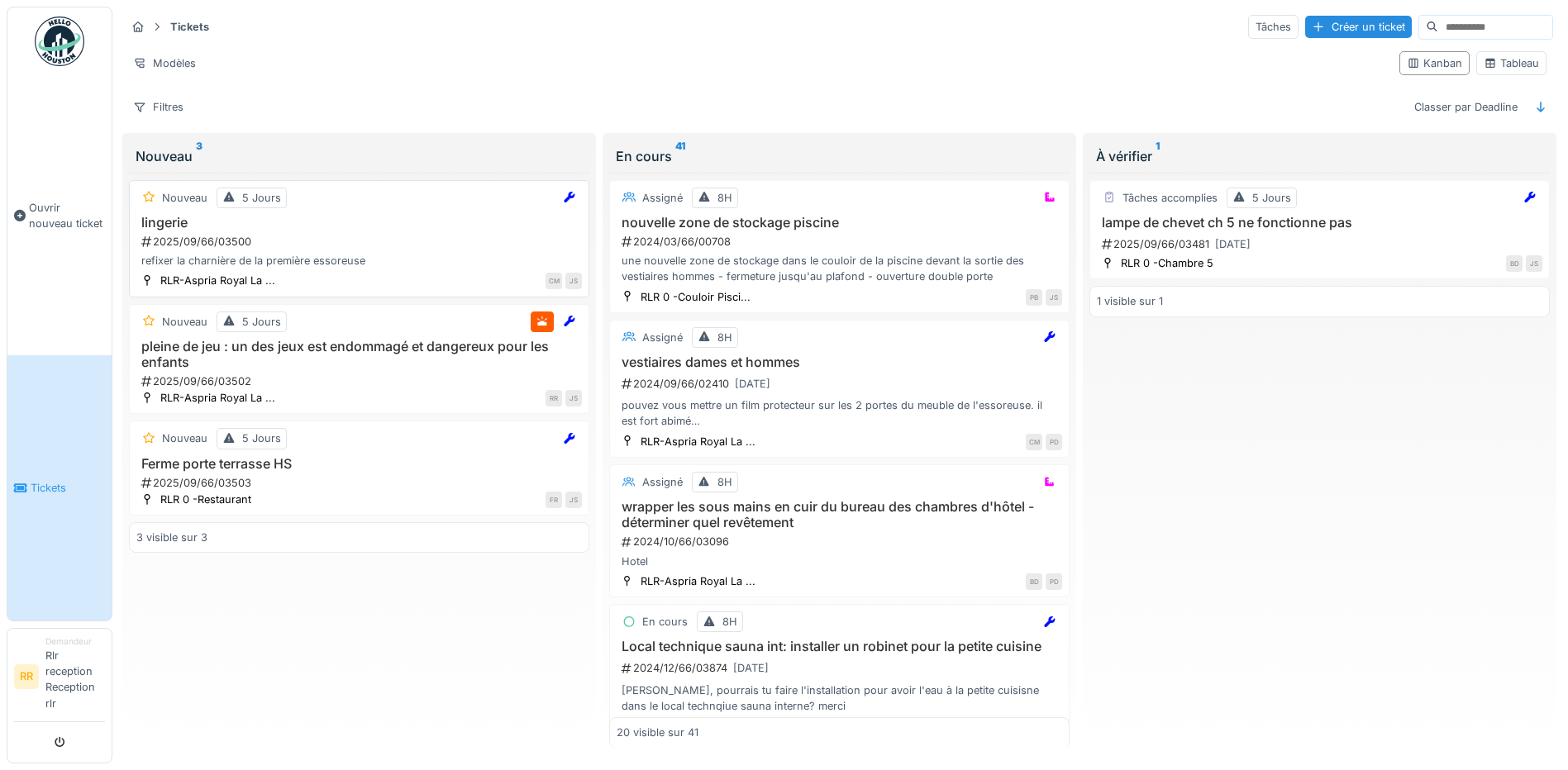
drag, startPoint x: 247, startPoint y: 249, endPoint x: 218, endPoint y: 251, distance: 29.1
click at [218, 251] on div "lingerie 2025/09/66/03500 refixer la charnière de la première essoreuse" at bounding box center [359, 242] width 446 height 54
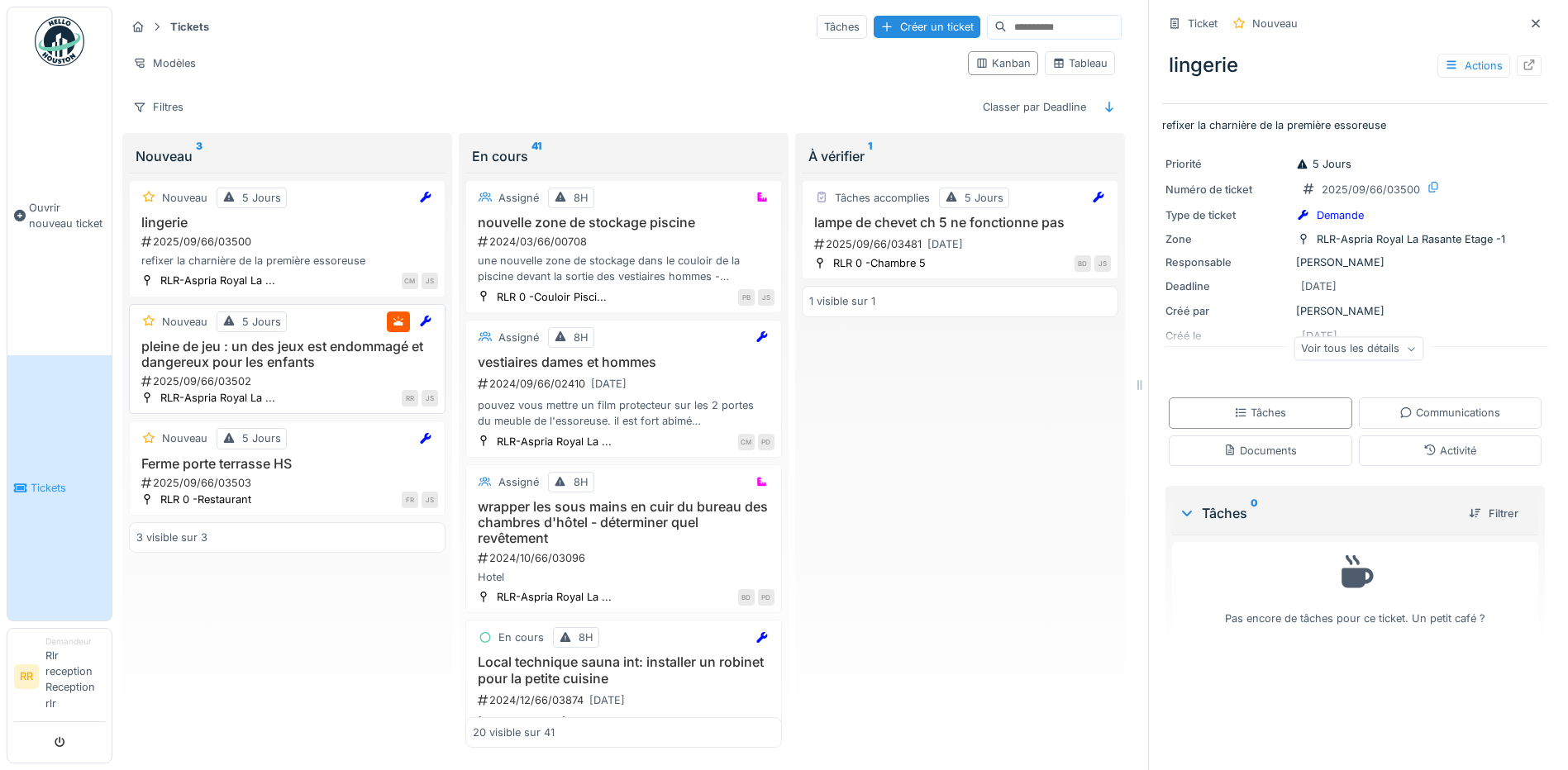
click at [307, 360] on h3 "pleine de jeu : un des jeux est endommagé et dangereux pour les enfants" at bounding box center [287, 354] width 301 height 31
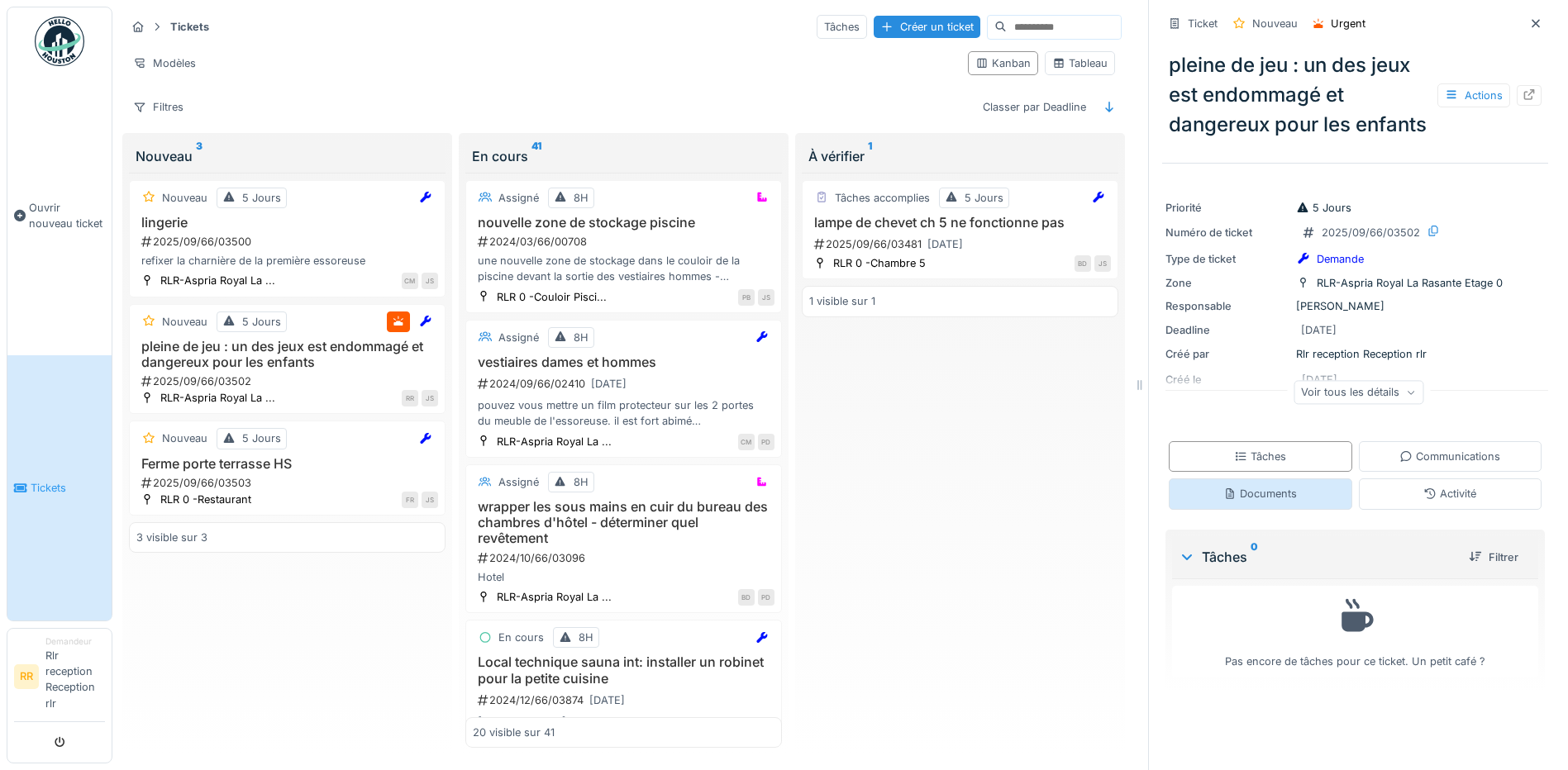
scroll to position [12, 0]
click at [1387, 509] on div "Activité" at bounding box center [1451, 493] width 183 height 31
click at [1258, 501] on div "Documents" at bounding box center [1261, 493] width 73 height 16
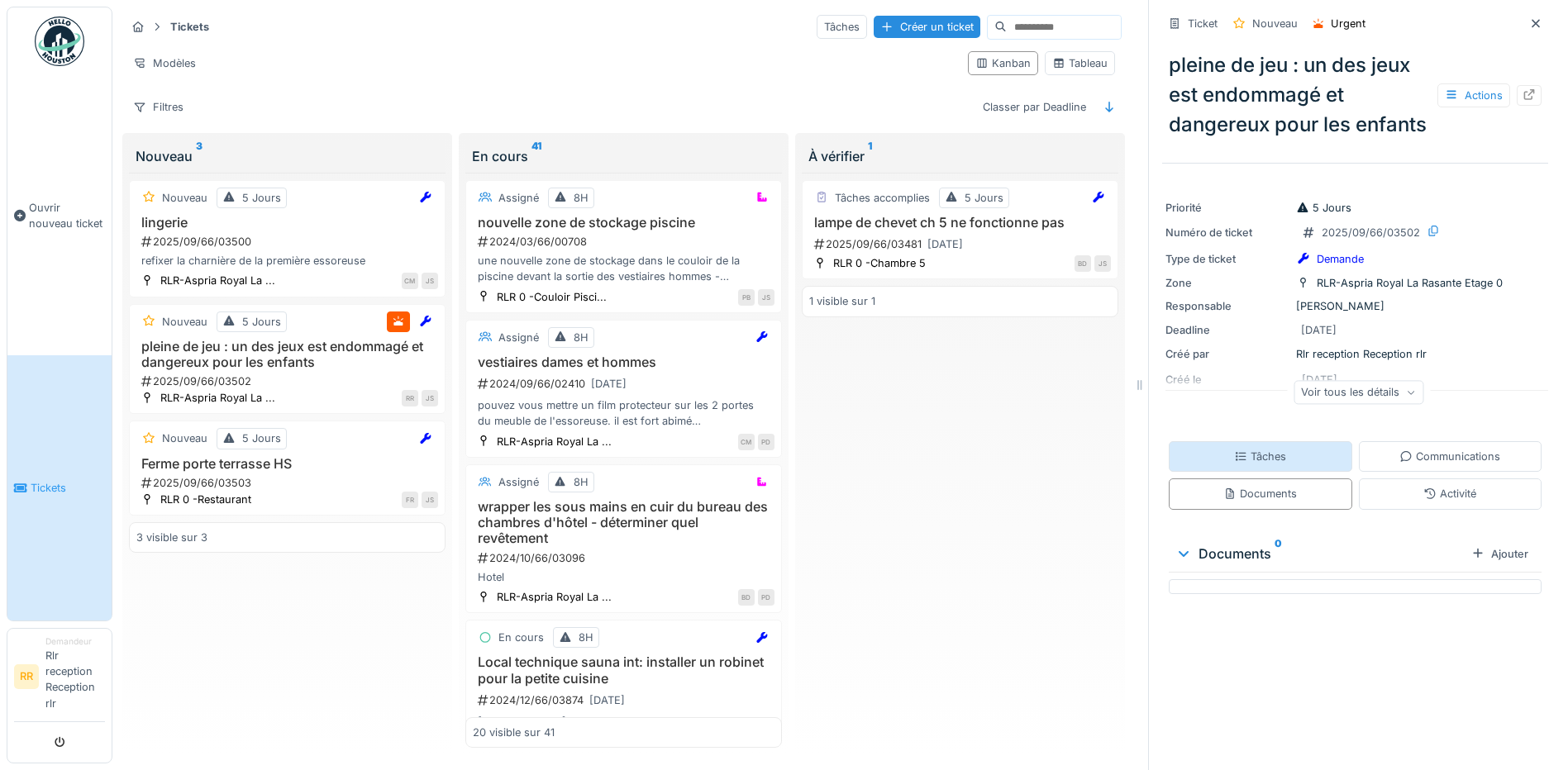
click at [1257, 464] on div "Tâches" at bounding box center [1261, 457] width 52 height 16
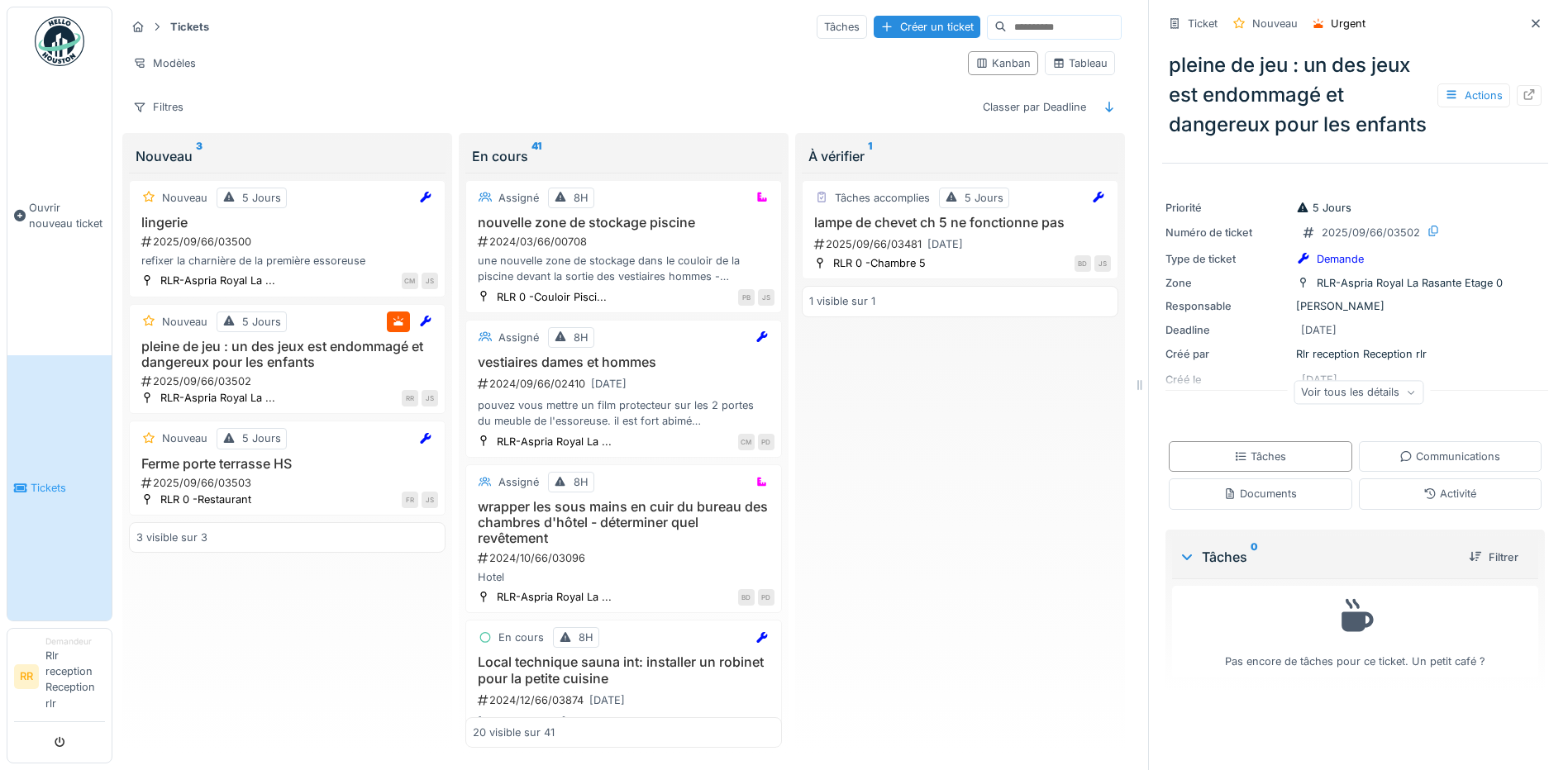
click at [1324, 404] on div "Voir tous les détails" at bounding box center [1358, 391] width 130 height 24
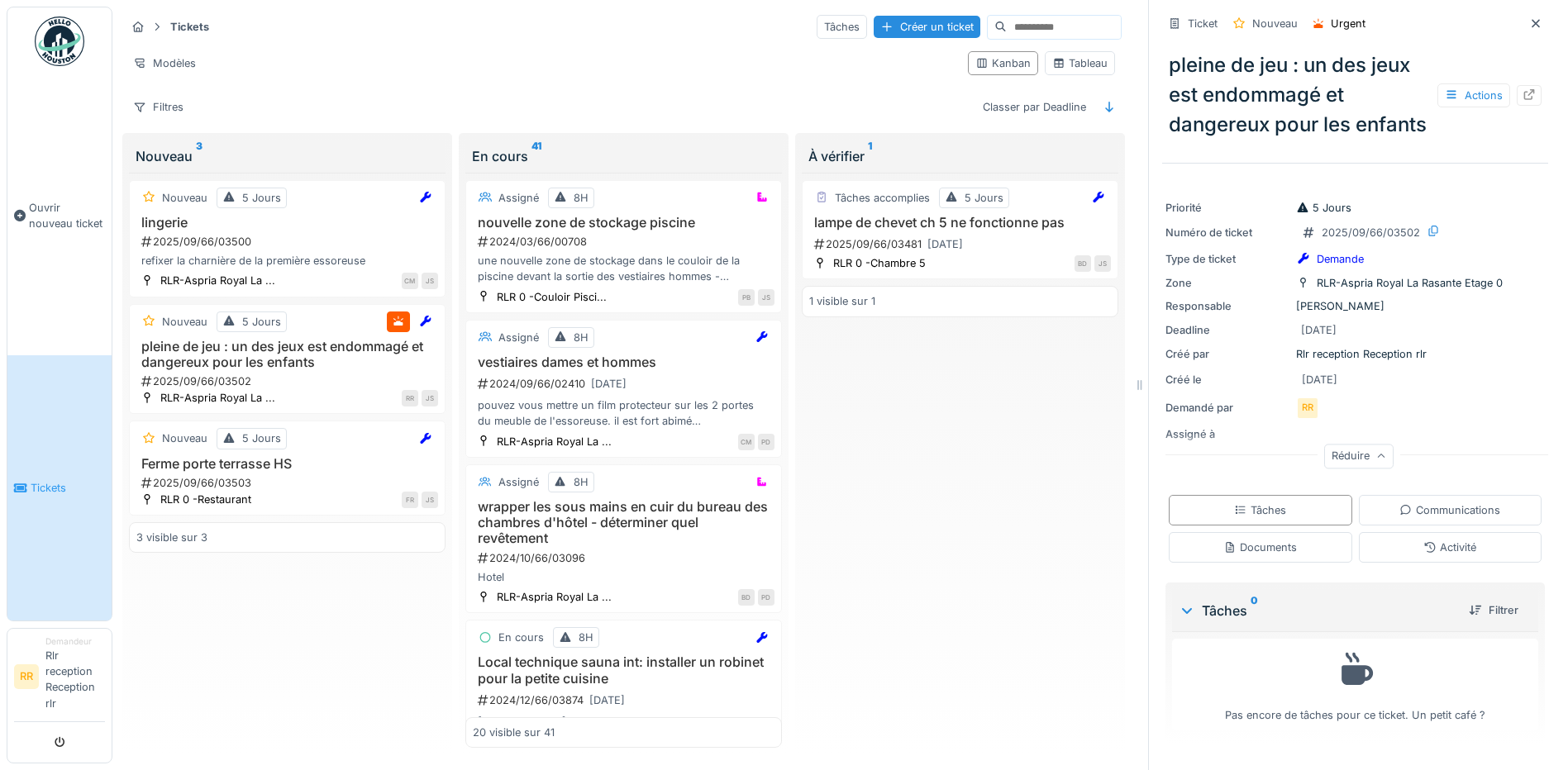
scroll to position [0, 0]
click at [1446, 107] on div "Actions" at bounding box center [1474, 95] width 73 height 24
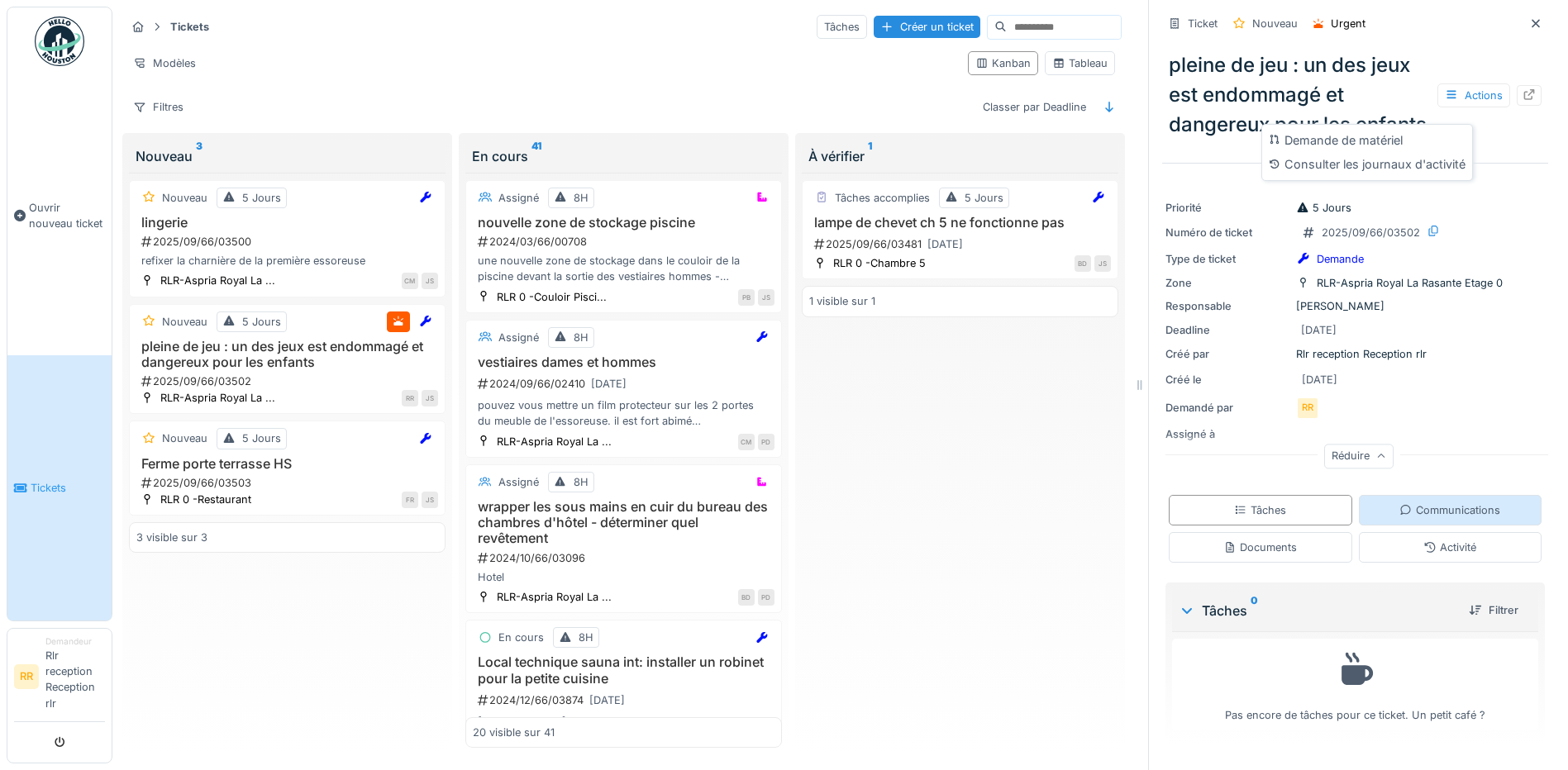
click at [1372, 514] on div "Communications" at bounding box center [1451, 510] width 183 height 31
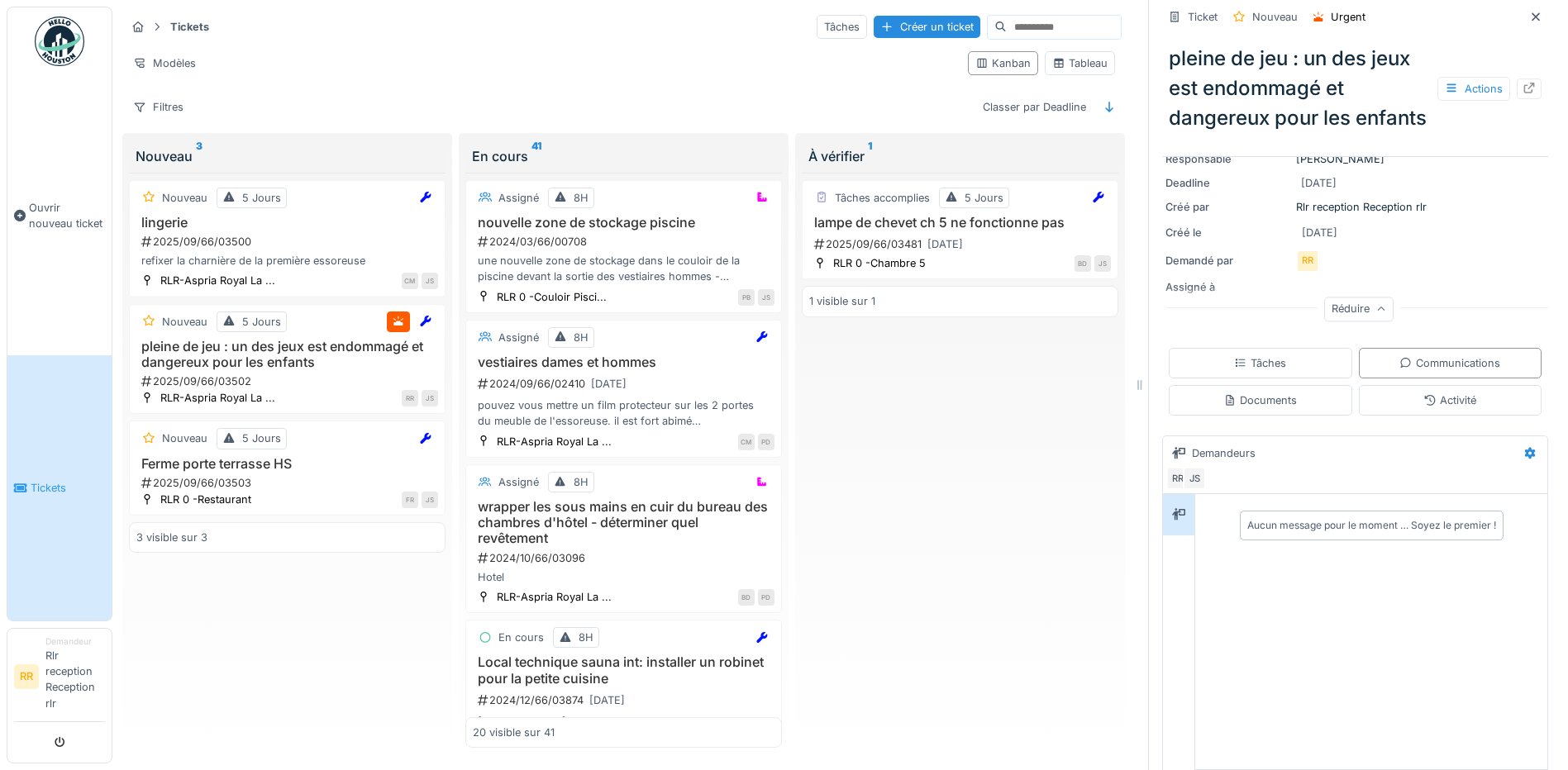
scroll to position [254, 0]
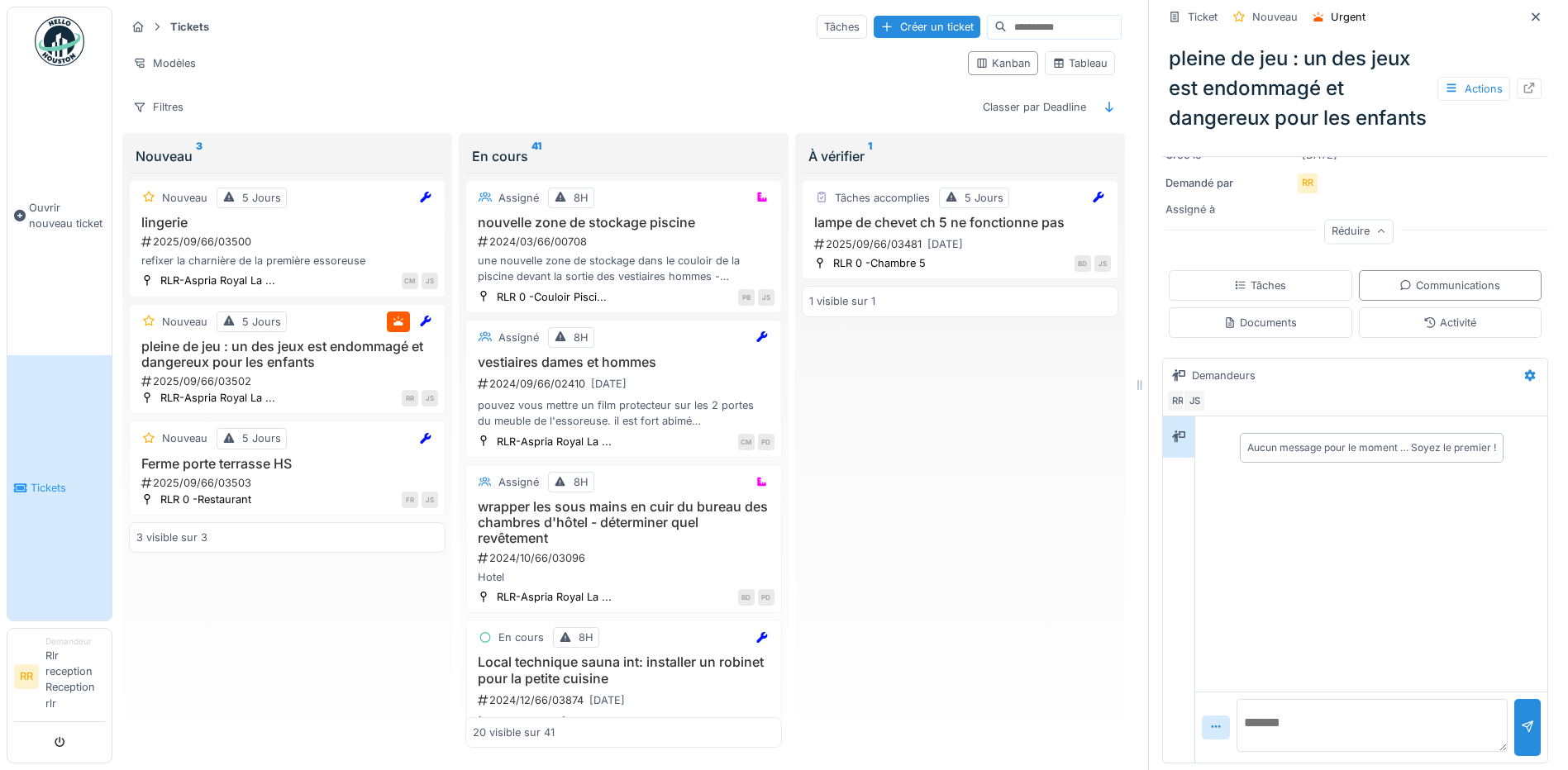
click at [1289, 555] on div "Aucun message pour le moment … Soyez le premier !" at bounding box center [1371, 553] width 352 height 274
click at [1287, 699] on textarea at bounding box center [1372, 725] width 271 height 53
type textarea "**********"
click at [1515, 724] on div at bounding box center [1528, 727] width 26 height 57
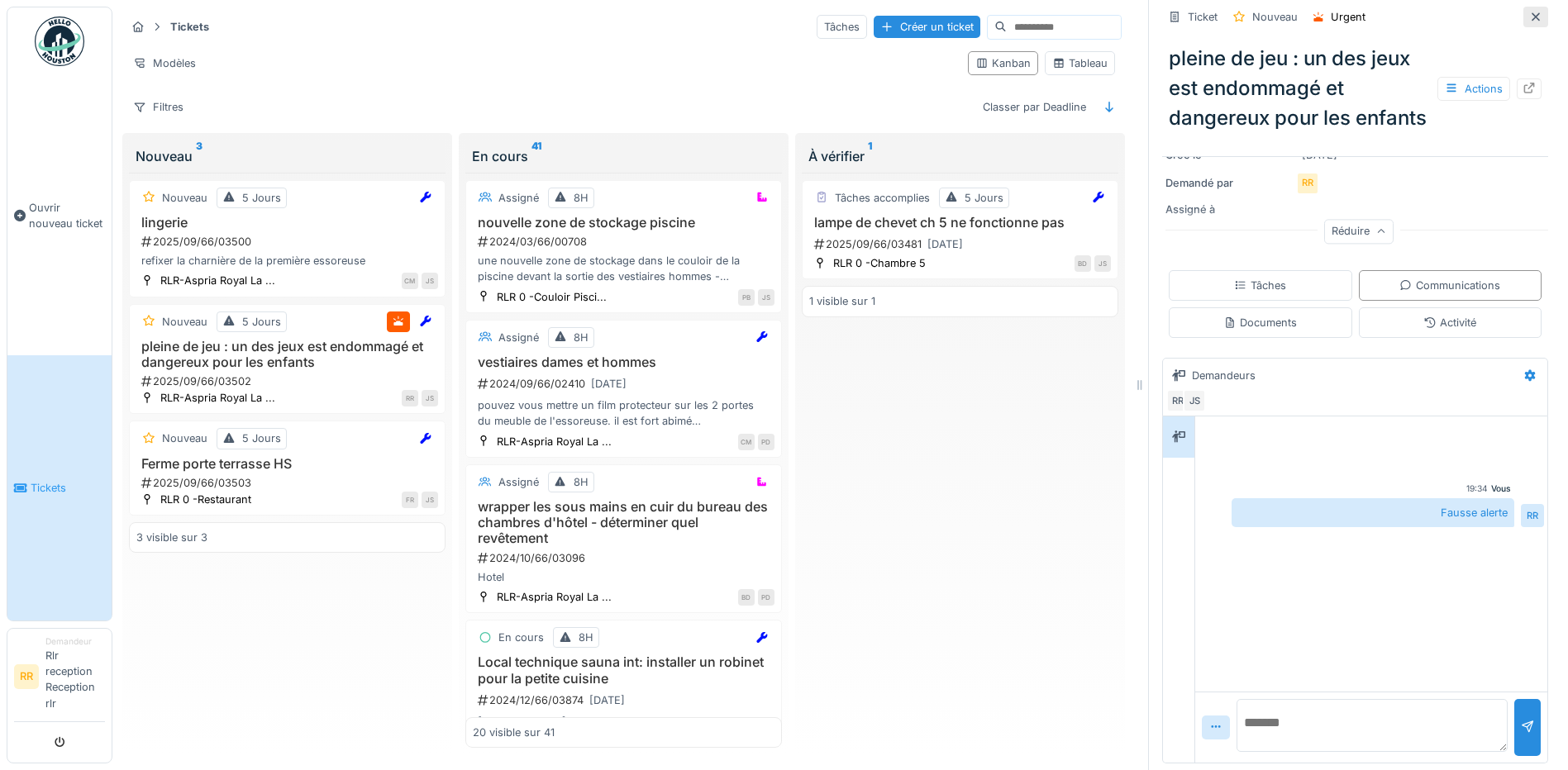
click at [1530, 11] on icon at bounding box center [1536, 17] width 13 height 10
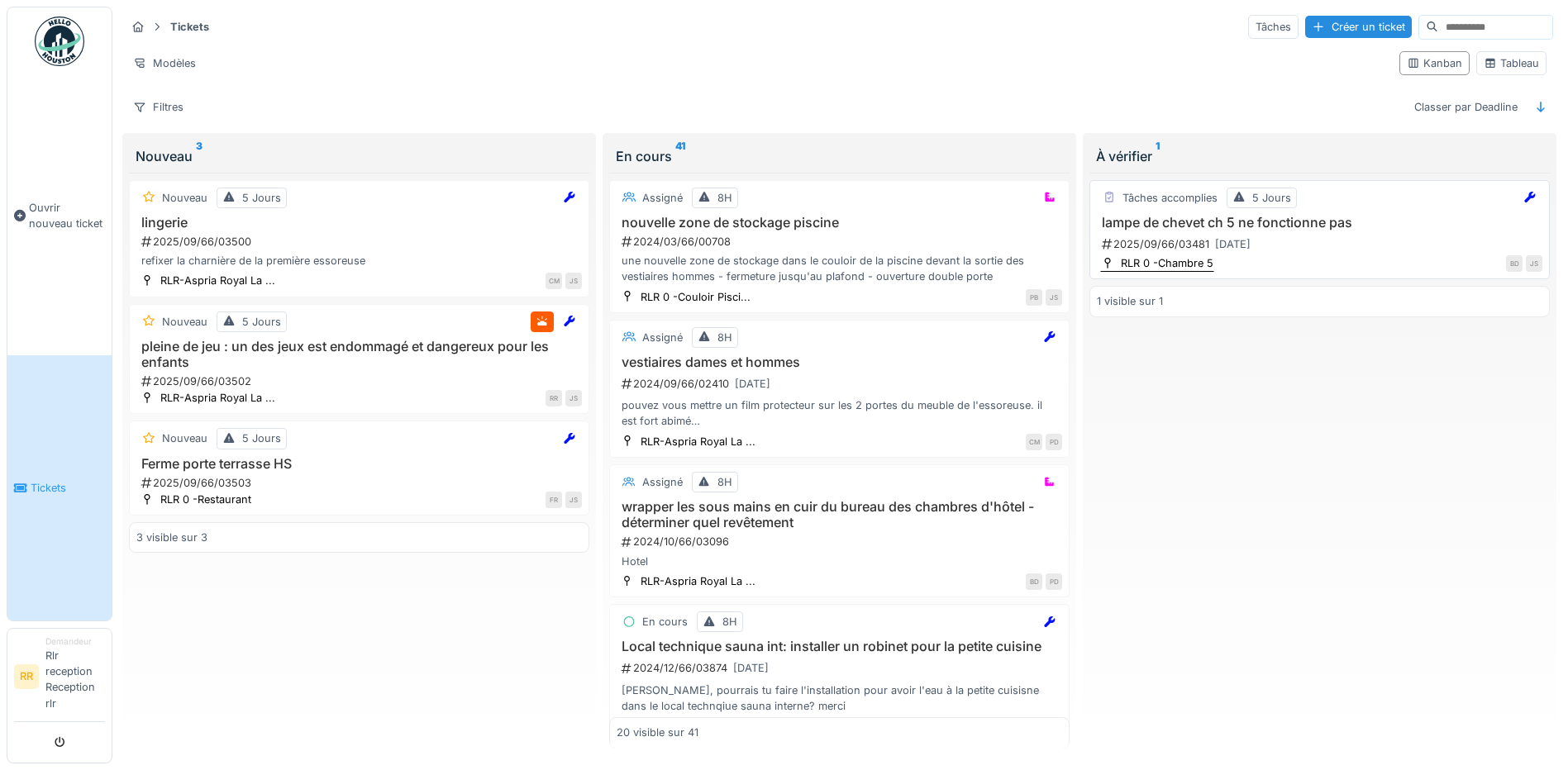
scroll to position [10, 0]
